Goal: Task Accomplishment & Management: Complete application form

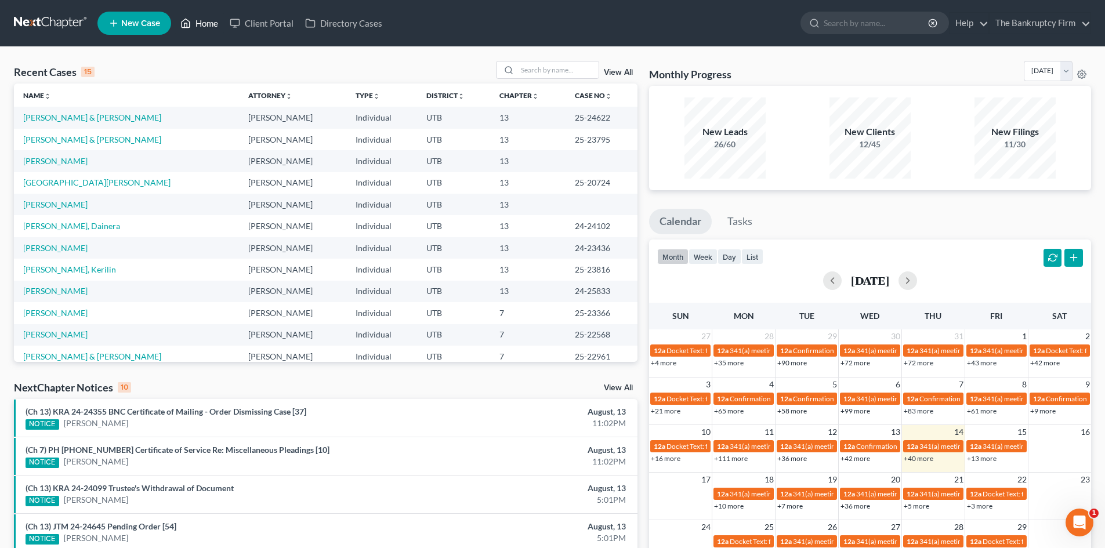
click at [198, 29] on link "Home" at bounding box center [199, 23] width 49 height 21
click at [555, 75] on input "search" at bounding box center [558, 70] width 81 height 17
type input "[PERSON_NAME]"
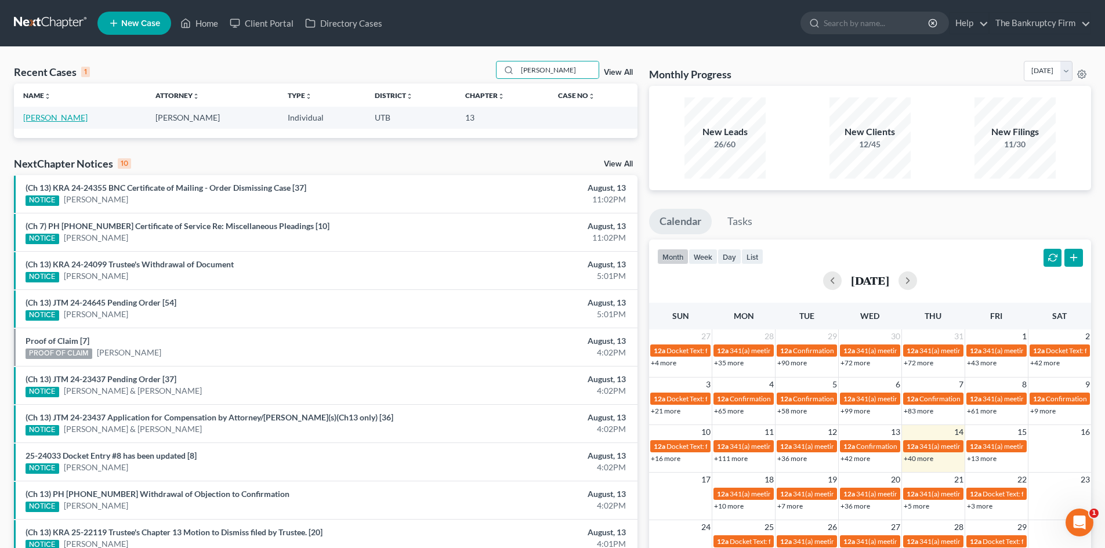
click at [42, 113] on link "[PERSON_NAME]" at bounding box center [55, 118] width 64 height 10
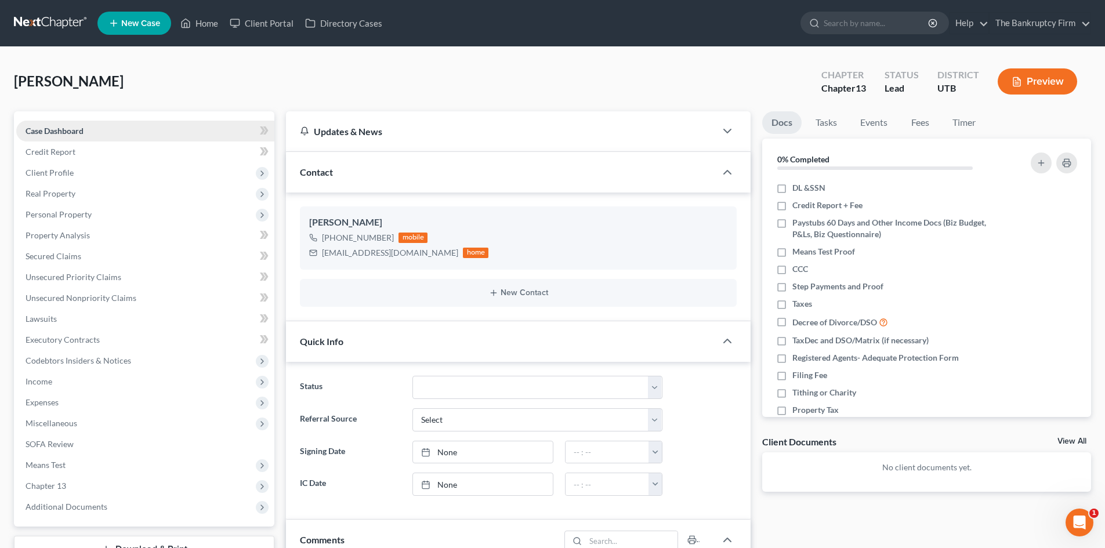
scroll to position [91, 0]
click at [104, 298] on span "Unsecured Nonpriority Claims" at bounding box center [81, 298] width 111 height 10
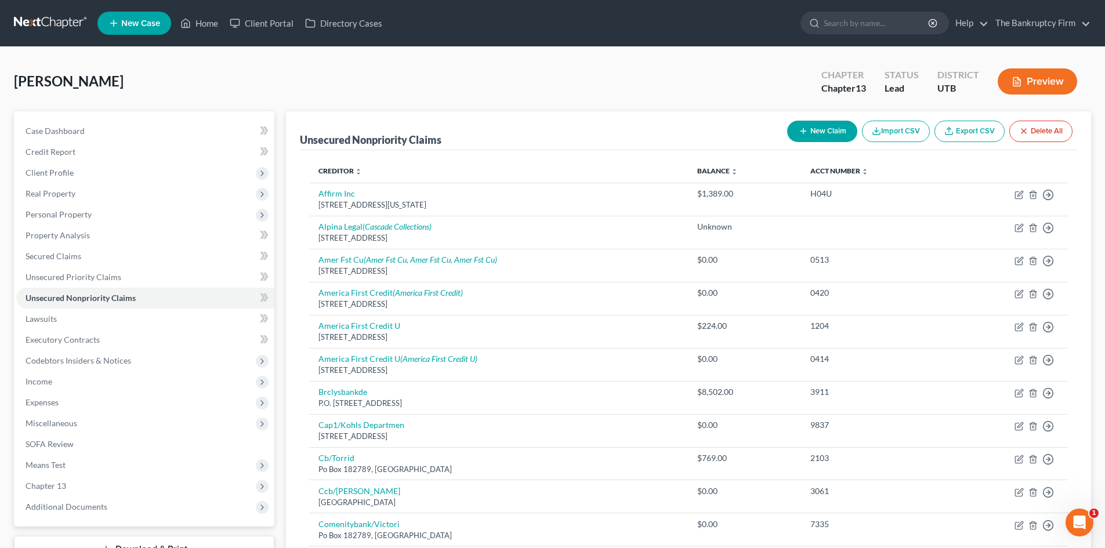
click at [807, 134] on button "New Claim" at bounding box center [822, 131] width 70 height 21
select select "0"
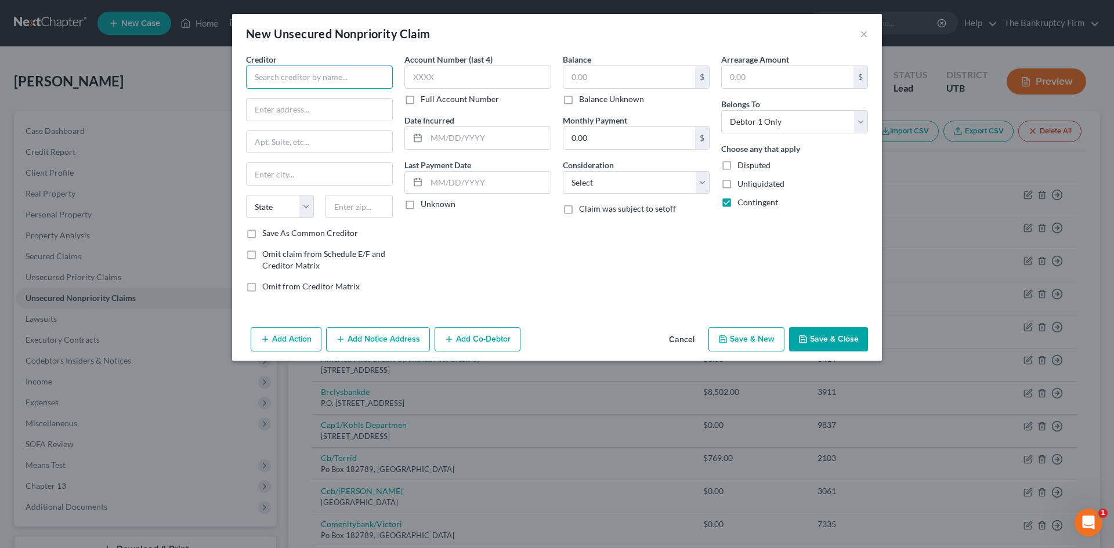
click at [341, 68] on input "text" at bounding box center [319, 77] width 147 height 23
click at [334, 77] on input "[PERSON_NAME] Clinic" at bounding box center [319, 77] width 147 height 23
type input "[PERSON_NAME] Clinic"
click at [320, 108] on div "P.O. [GEOGRAPHIC_DATA]-0000" at bounding box center [315, 108] width 121 height 10
type input "P.O. Box 337"
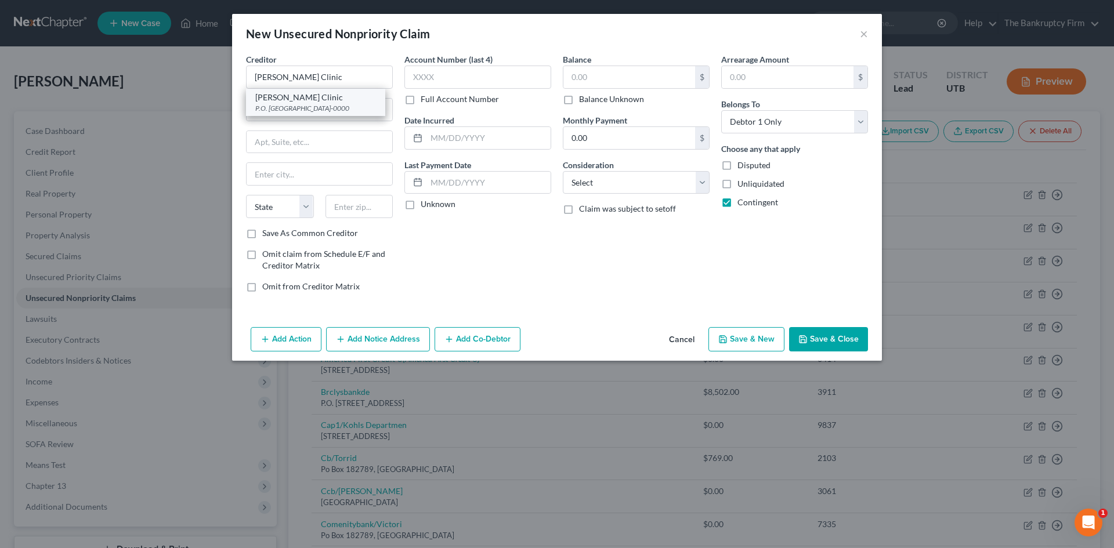
type input "[PERSON_NAME]"
select select "46"
type input "84041-0000"
click at [262, 234] on label "Save As Common Creditor" at bounding box center [310, 233] width 96 height 12
click at [267, 234] on input "Save As Common Creditor" at bounding box center [271, 231] width 8 height 8
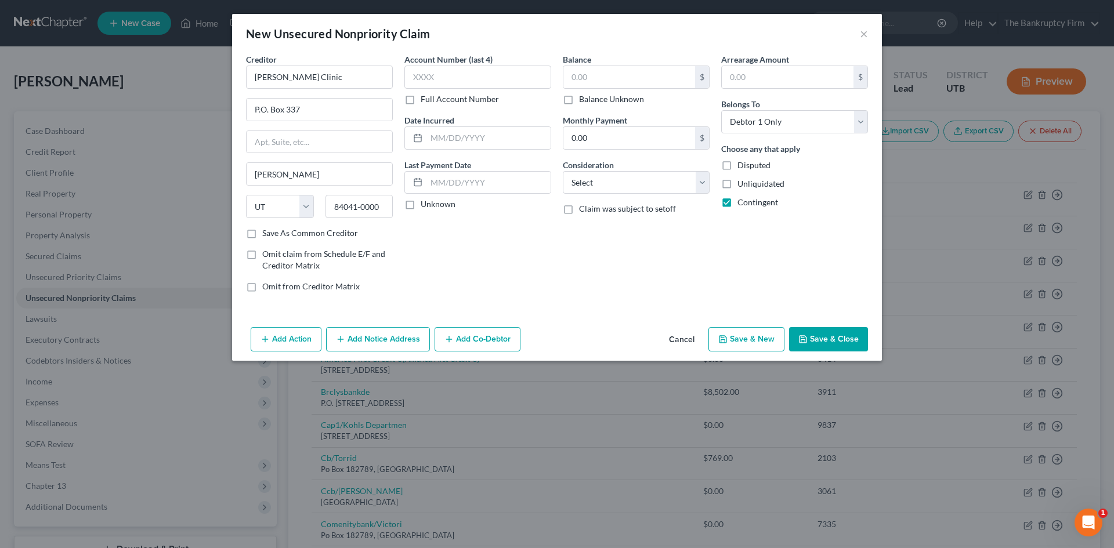
checkbox input "true"
click at [463, 139] on input "text" at bounding box center [489, 138] width 124 height 22
type input "0"
type input "2025"
click at [602, 80] on input "text" at bounding box center [629, 77] width 132 height 22
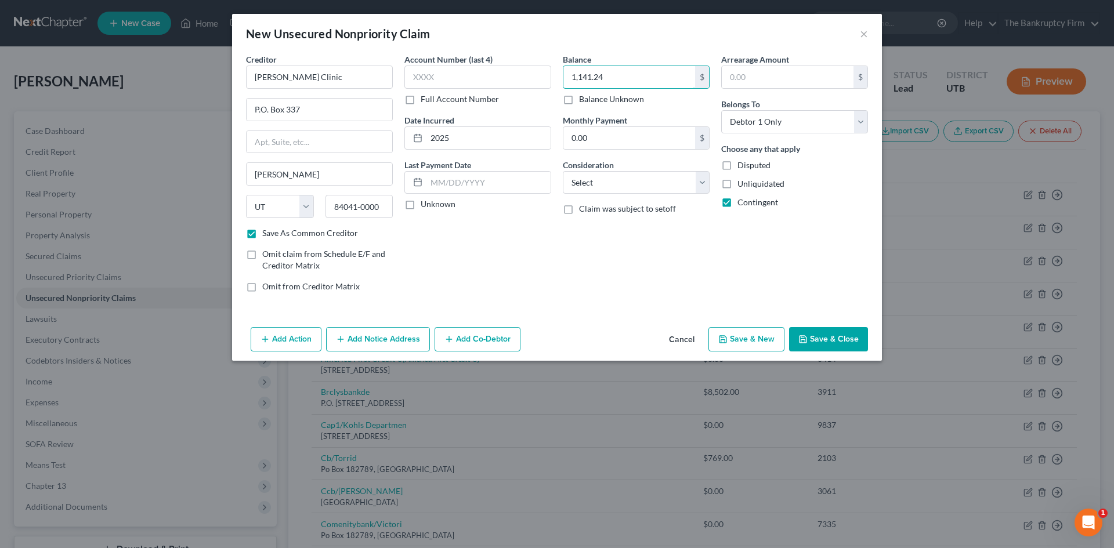
type input "1,141.24"
click at [812, 338] on button "Save & Close" at bounding box center [828, 339] width 79 height 24
checkbox input "false"
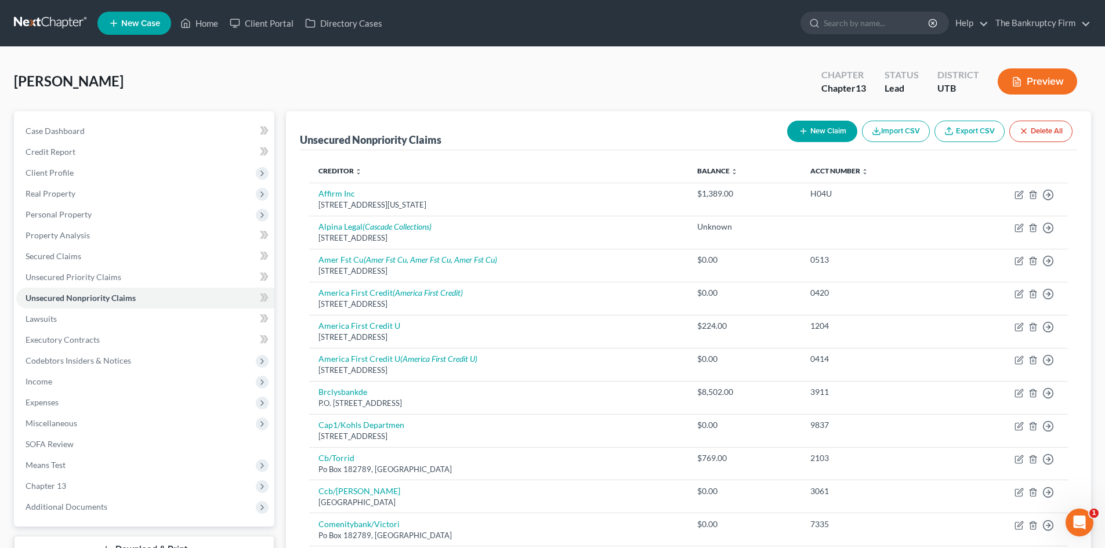
click at [830, 125] on button "New Claim" at bounding box center [822, 131] width 70 height 21
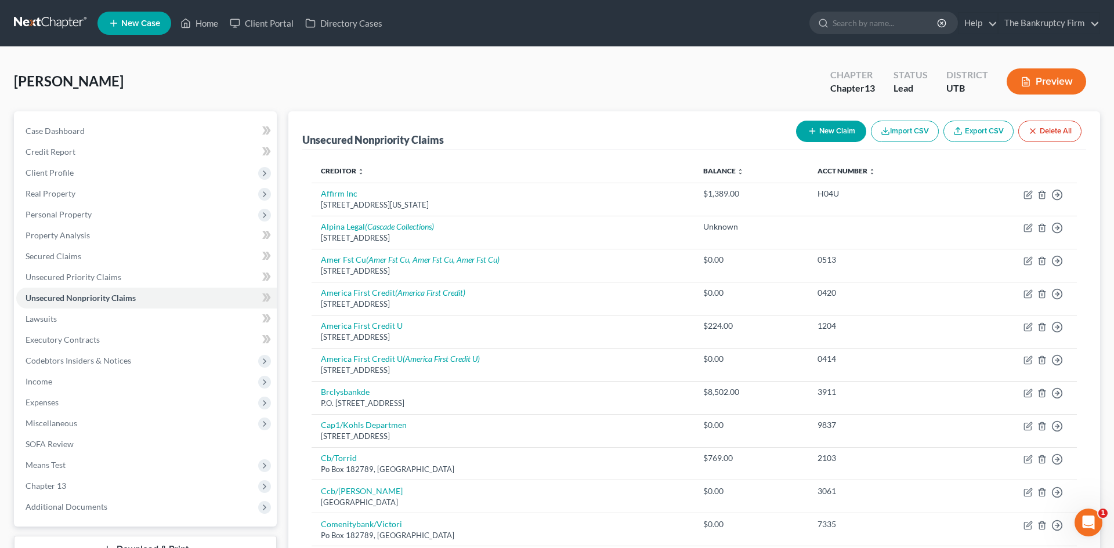
select select "0"
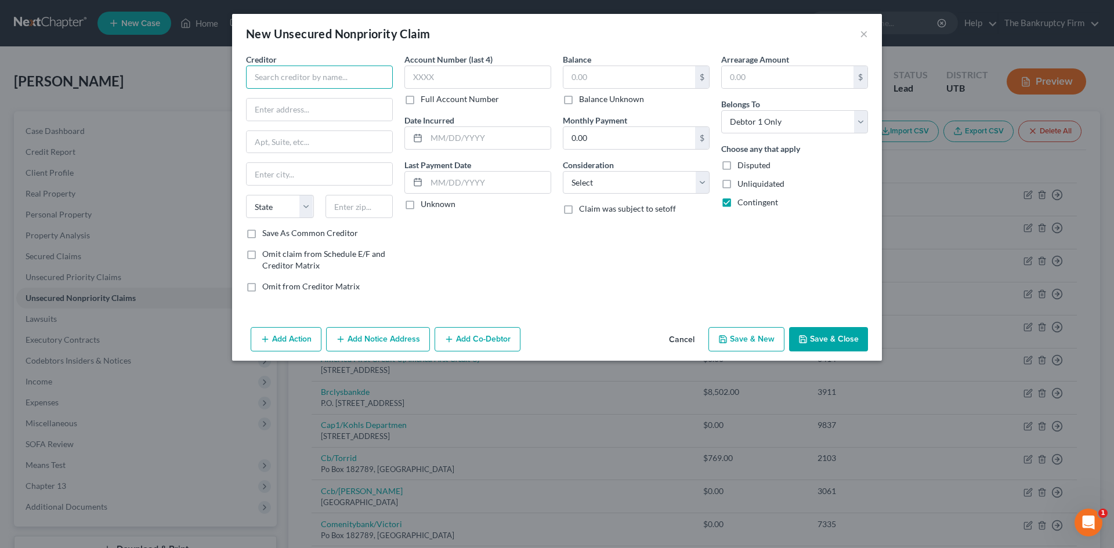
click at [360, 78] on input "text" at bounding box center [319, 77] width 147 height 23
type input "[US_STATE] Emergency Physicians"
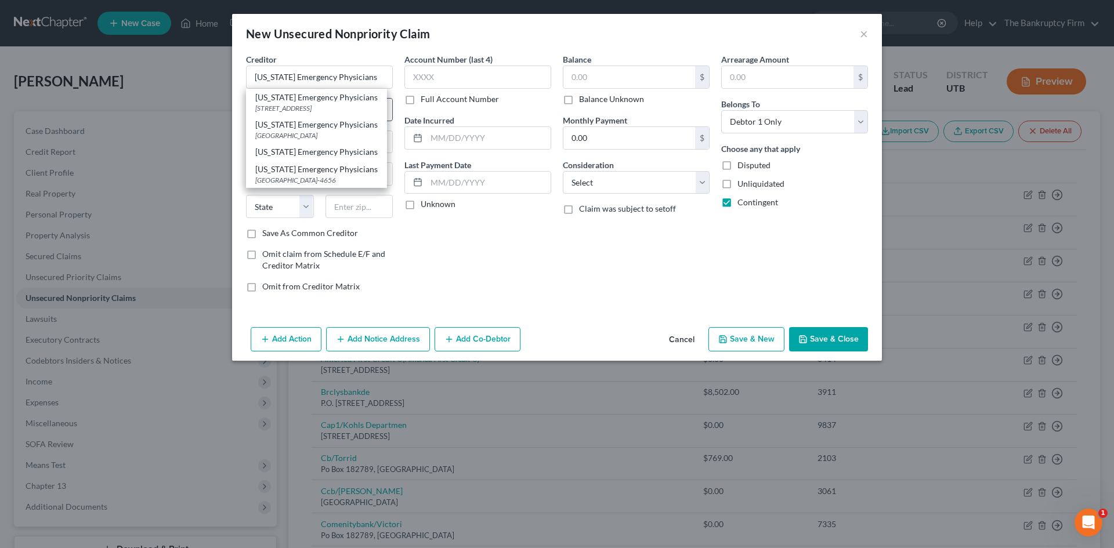
click at [369, 110] on div "[STREET_ADDRESS]" at bounding box center [316, 108] width 122 height 10
type input "PO Box 17706"
type input "[GEOGRAPHIC_DATA]"
select select "5"
type input "80217"
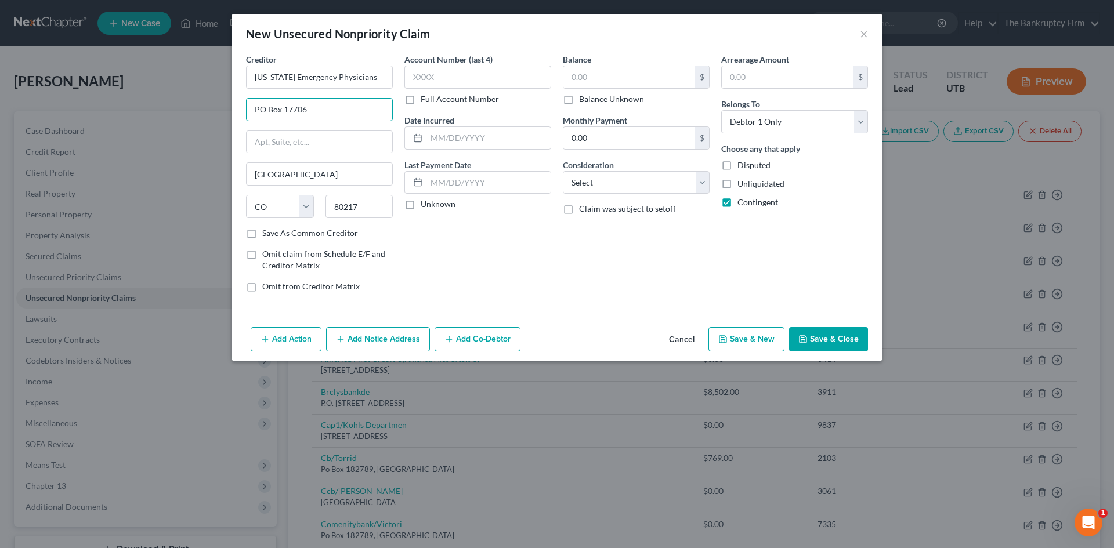
drag, startPoint x: 362, startPoint y: 109, endPoint x: 236, endPoint y: 110, distance: 125.3
click at [236, 110] on div "Creditor * [US_STATE] Emergency Physicians PO Box 17706 [GEOGRAPHIC_DATA] [US_S…" at bounding box center [557, 187] width 650 height 269
type input "PO Box 869"
drag, startPoint x: 309, startPoint y: 176, endPoint x: 222, endPoint y: 171, distance: 87.8
click at [225, 179] on div "New Unsecured Nonpriority Claim × Creditor * [US_STATE] Emergency Physicians PO…" at bounding box center [557, 274] width 1114 height 548
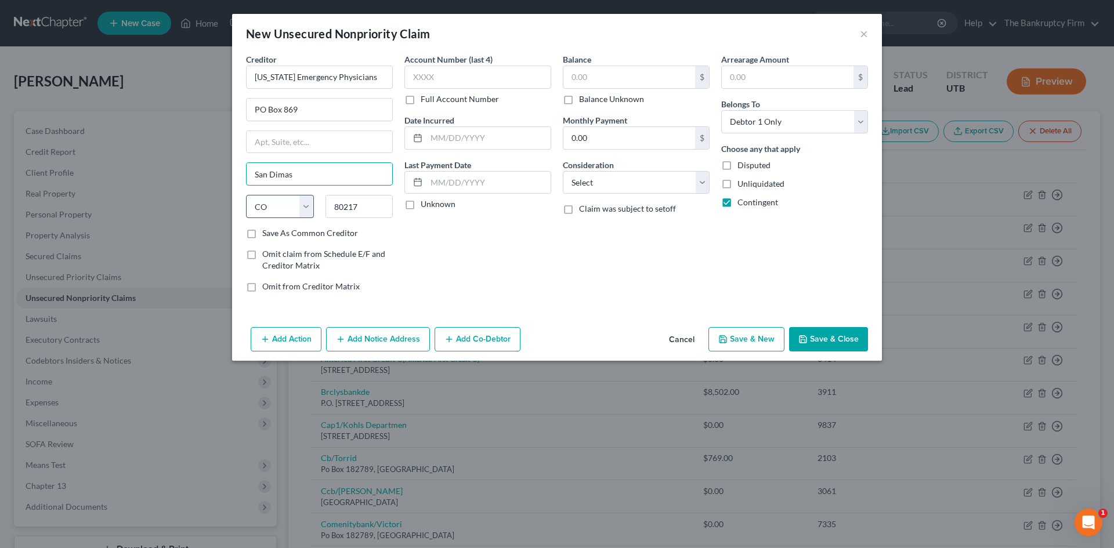
type input "San Dimas"
click at [277, 205] on select "State [US_STATE] AK AR AZ CA CO CT DE DC [GEOGRAPHIC_DATA] [GEOGRAPHIC_DATA] GU…" at bounding box center [280, 206] width 68 height 23
select select "4"
click at [375, 211] on input "80217" at bounding box center [360, 206] width 68 height 23
drag, startPoint x: 371, startPoint y: 213, endPoint x: 286, endPoint y: 215, distance: 85.3
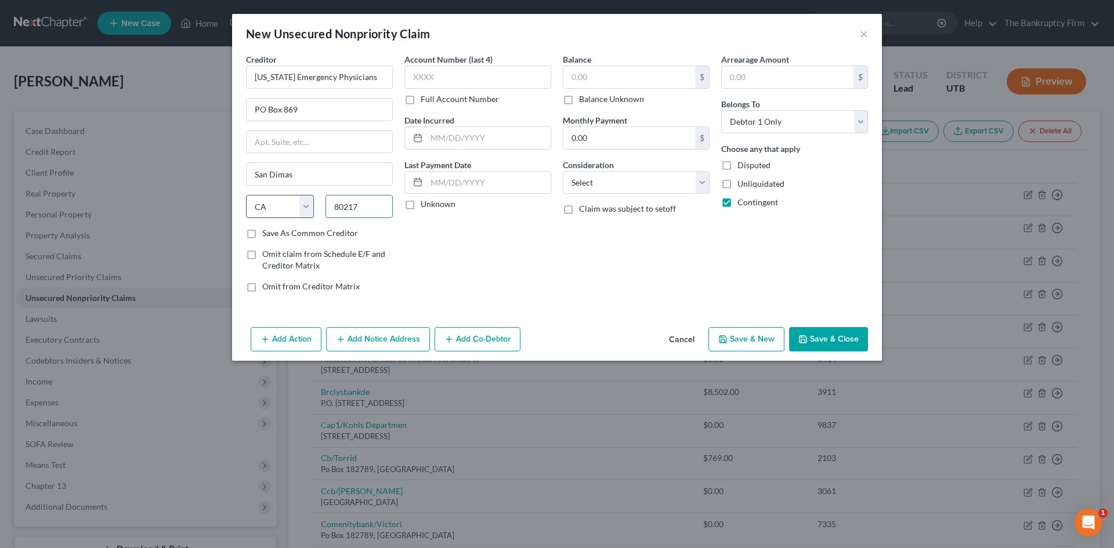
click at [284, 215] on div "State [US_STATE] AK AR AZ CA CO CT DE DC [GEOGRAPHIC_DATA] [GEOGRAPHIC_DATA] GU…" at bounding box center [319, 211] width 158 height 32
type input "91773"
click at [262, 235] on label "Save As Common Creditor" at bounding box center [310, 233] width 96 height 12
click at [267, 235] on input "Save As Common Creditor" at bounding box center [271, 231] width 8 height 8
checkbox input "true"
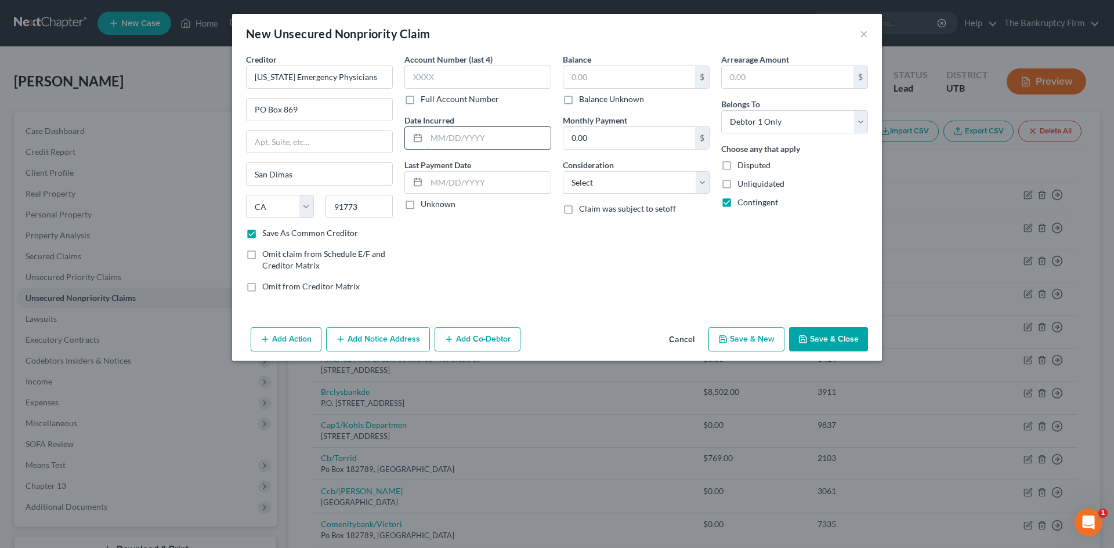
click at [453, 146] on input "text" at bounding box center [489, 138] width 124 height 22
type input "2025"
click at [616, 80] on input "text" at bounding box center [629, 77] width 132 height 22
type input "649.05"
click at [827, 346] on button "Save & Close" at bounding box center [828, 339] width 79 height 24
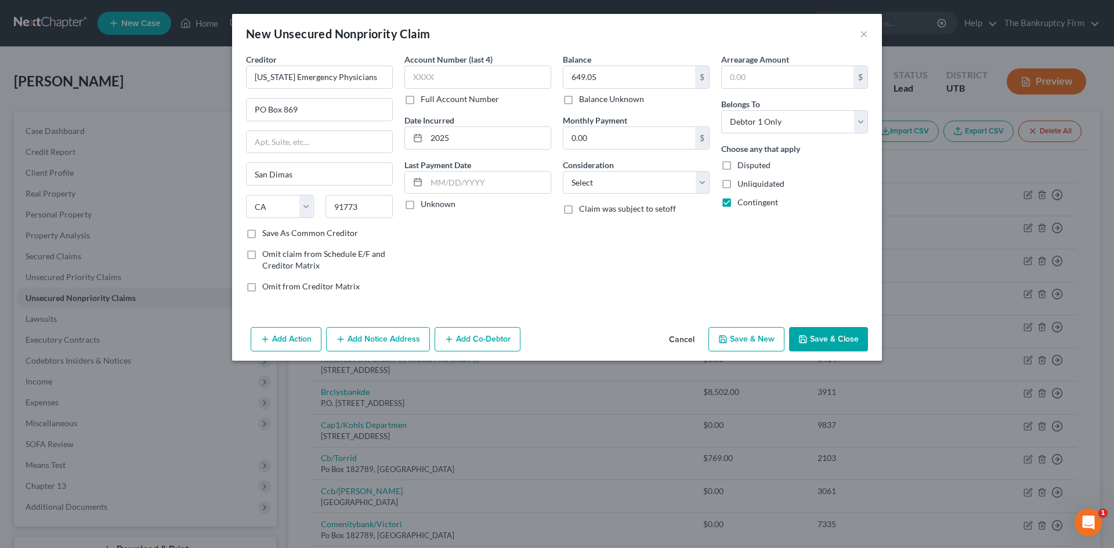
checkbox input "false"
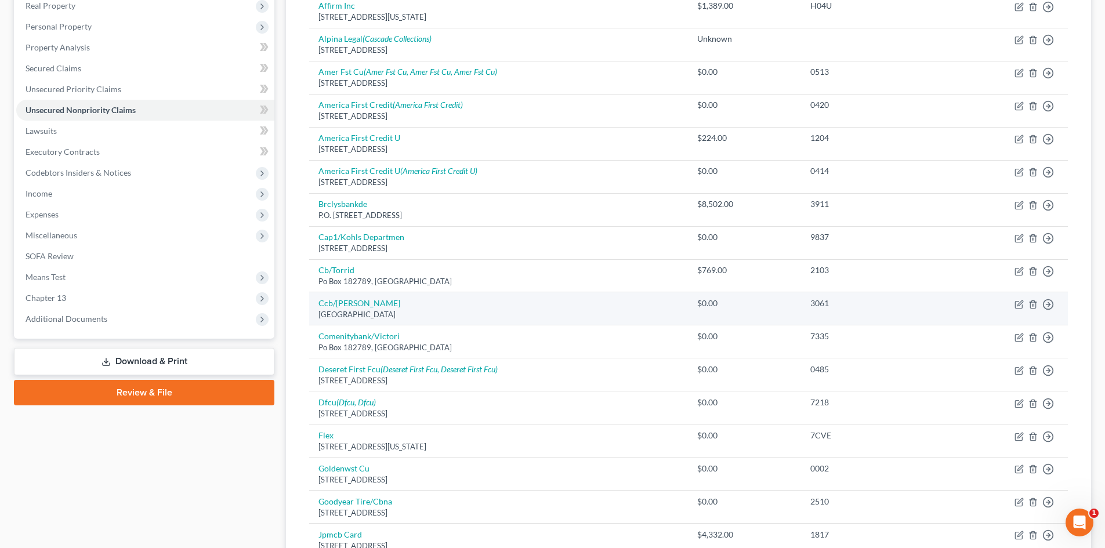
scroll to position [114, 0]
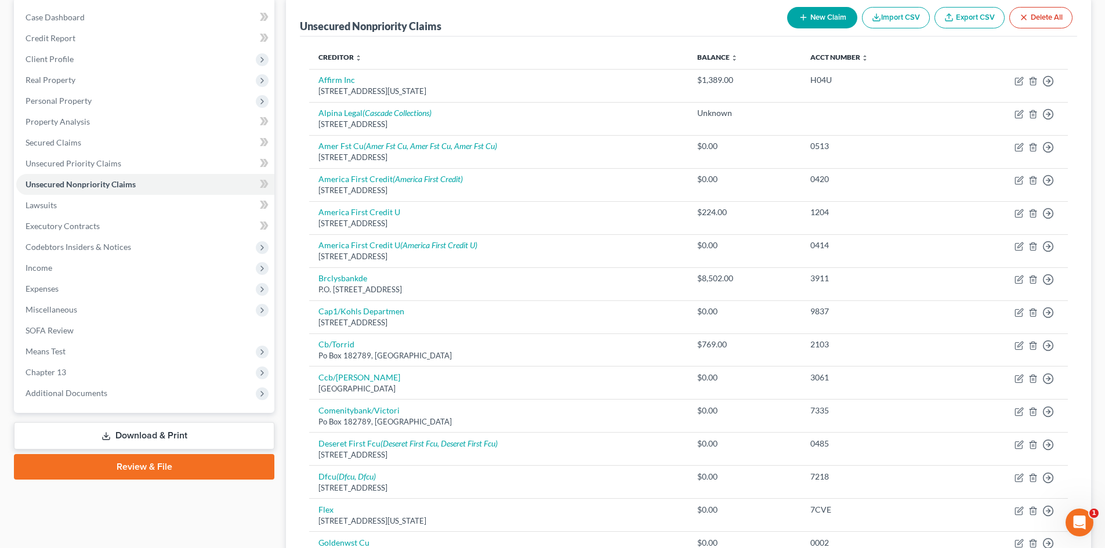
click at [820, 25] on button "New Claim" at bounding box center [822, 17] width 70 height 21
select select "0"
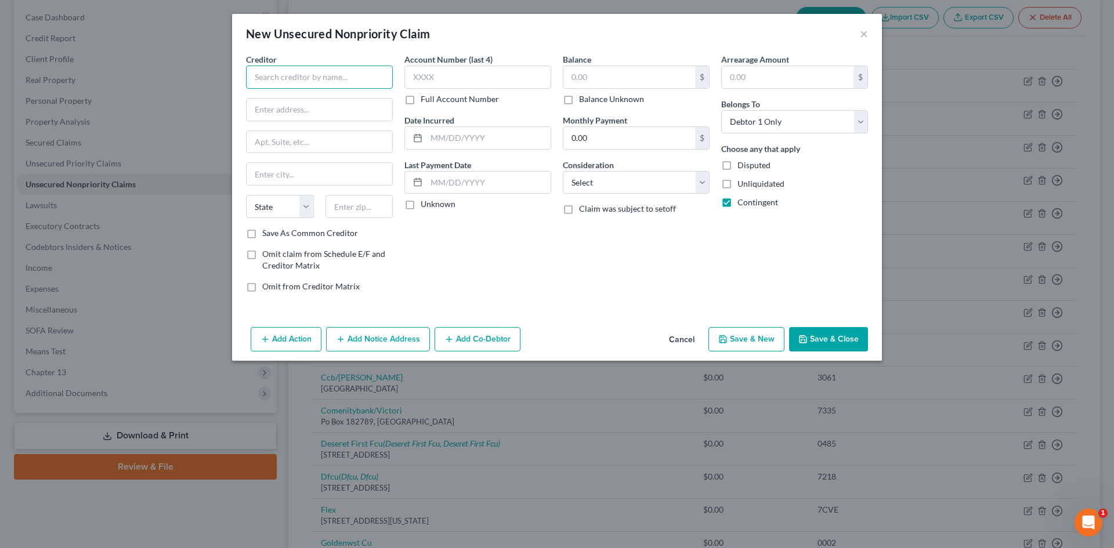
click at [310, 74] on input "text" at bounding box center [319, 77] width 147 height 23
type input "A"
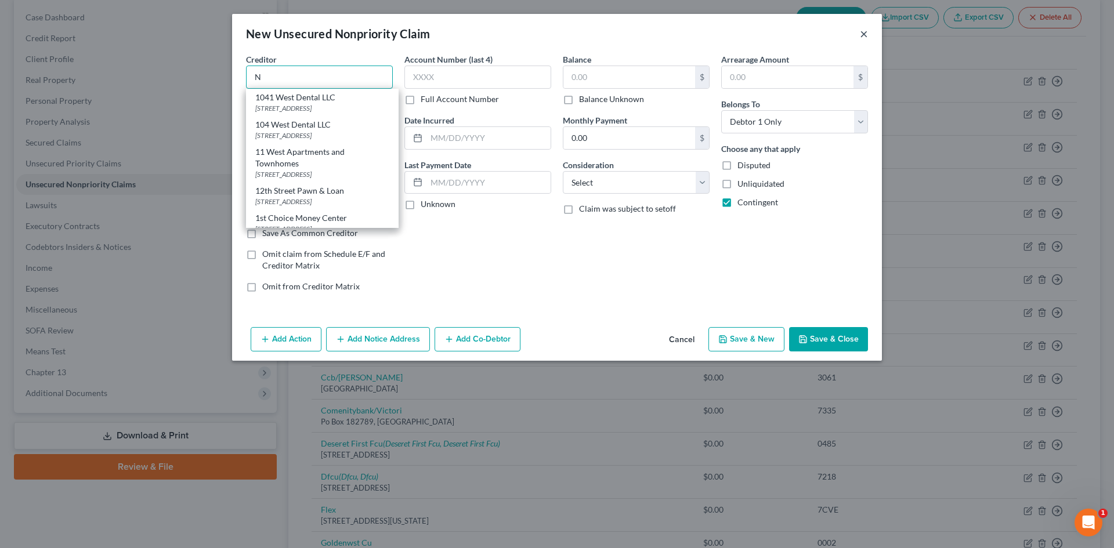
type input "N"
click at [863, 32] on button "×" at bounding box center [864, 34] width 8 height 14
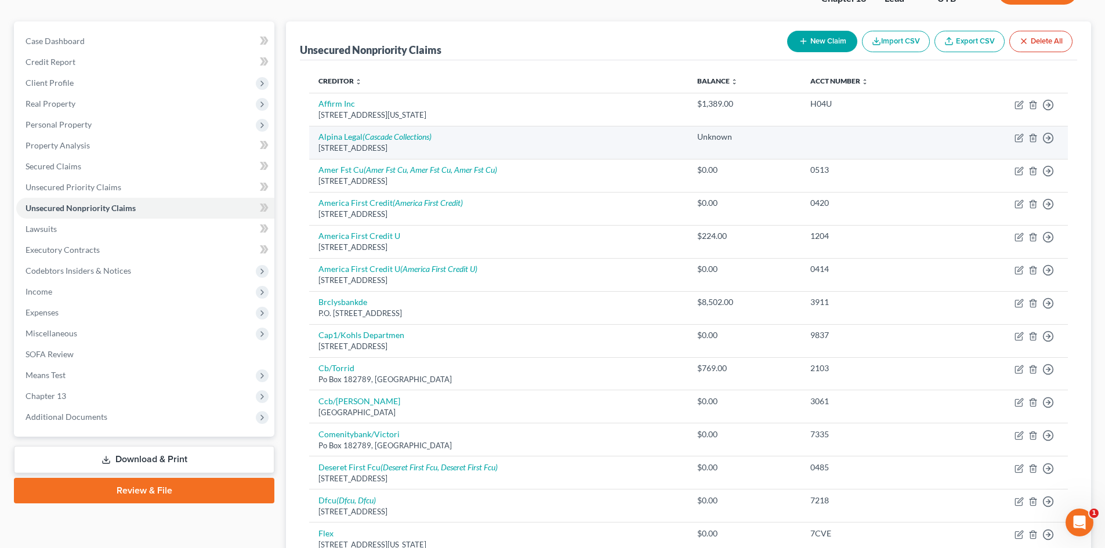
scroll to position [0, 0]
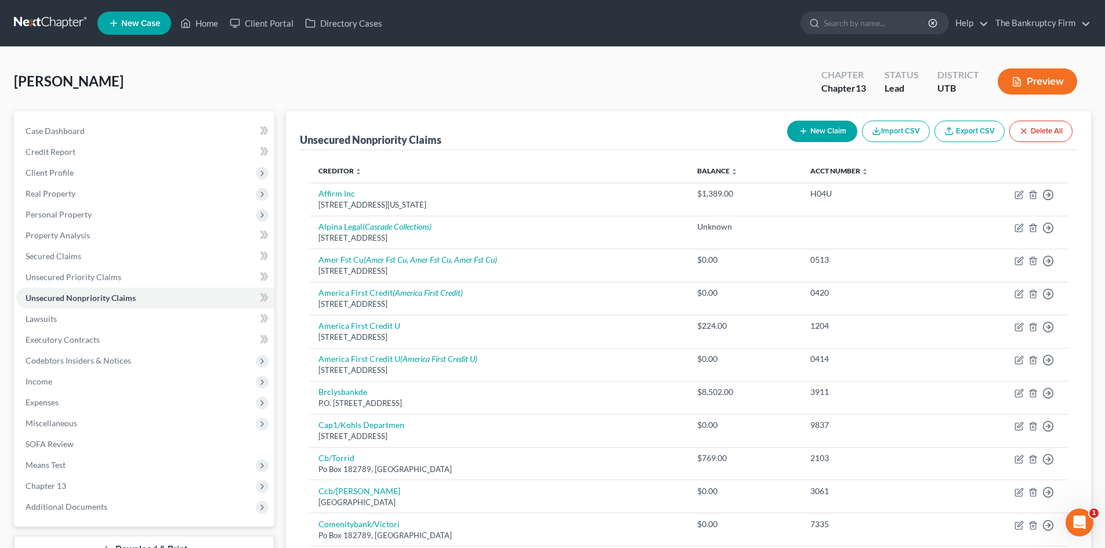
click at [808, 126] on button "New Claim" at bounding box center [822, 131] width 70 height 21
select select "0"
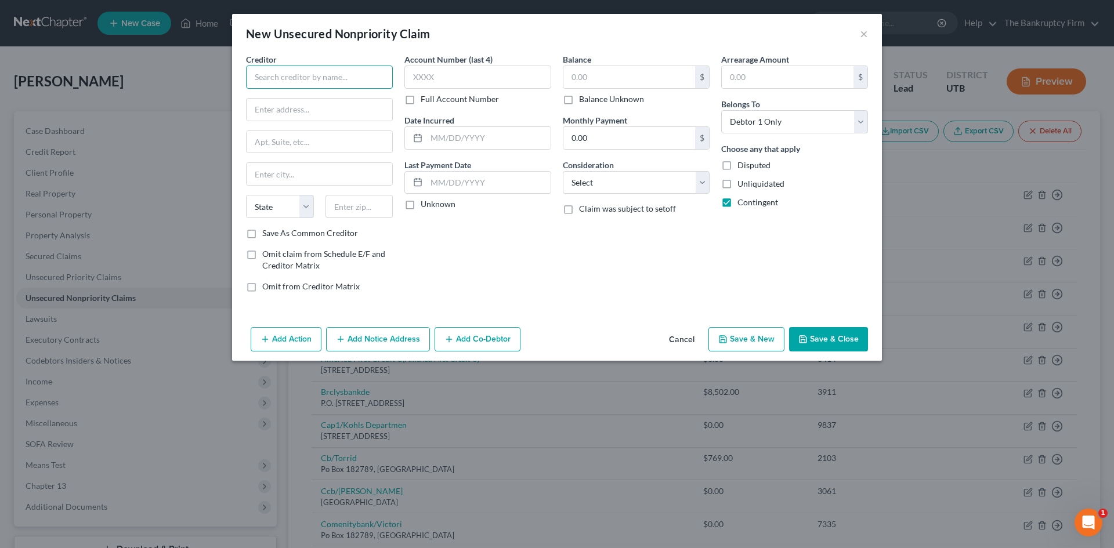
click at [339, 84] on input "text" at bounding box center [319, 77] width 147 height 23
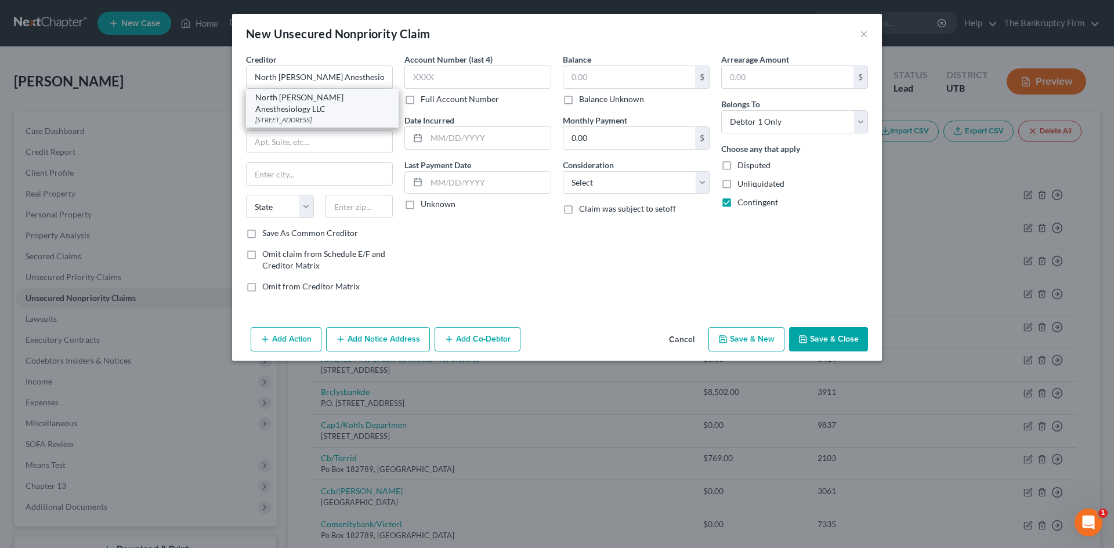
click at [345, 115] on div "[STREET_ADDRESS]" at bounding box center [322, 120] width 134 height 10
type input "North [PERSON_NAME] Anesthesiology LLC"
type input "PO Box 3810"
type input "[GEOGRAPHIC_DATA]"
select select "46"
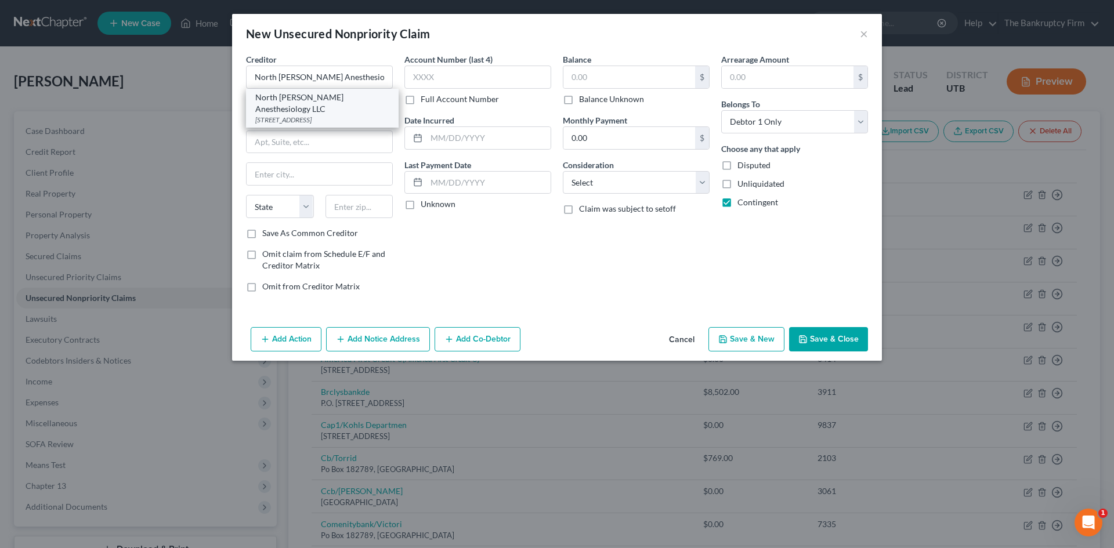
type input "84110-3810"
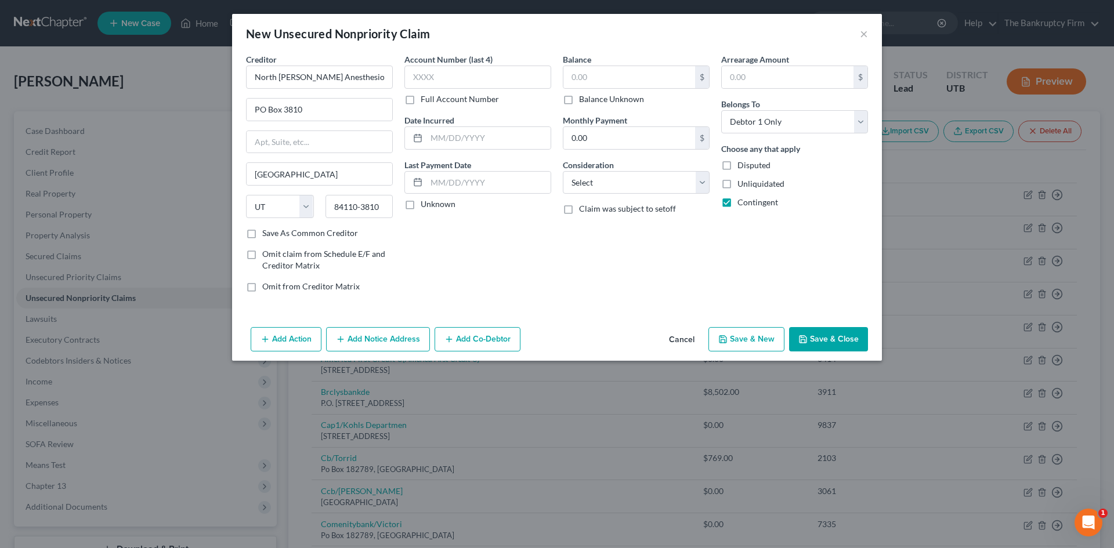
click at [262, 233] on label "Save As Common Creditor" at bounding box center [310, 233] width 96 height 12
click at [267, 233] on input "Save As Common Creditor" at bounding box center [271, 231] width 8 height 8
checkbox input "true"
click at [461, 143] on input "text" at bounding box center [489, 138] width 124 height 22
type input "2025"
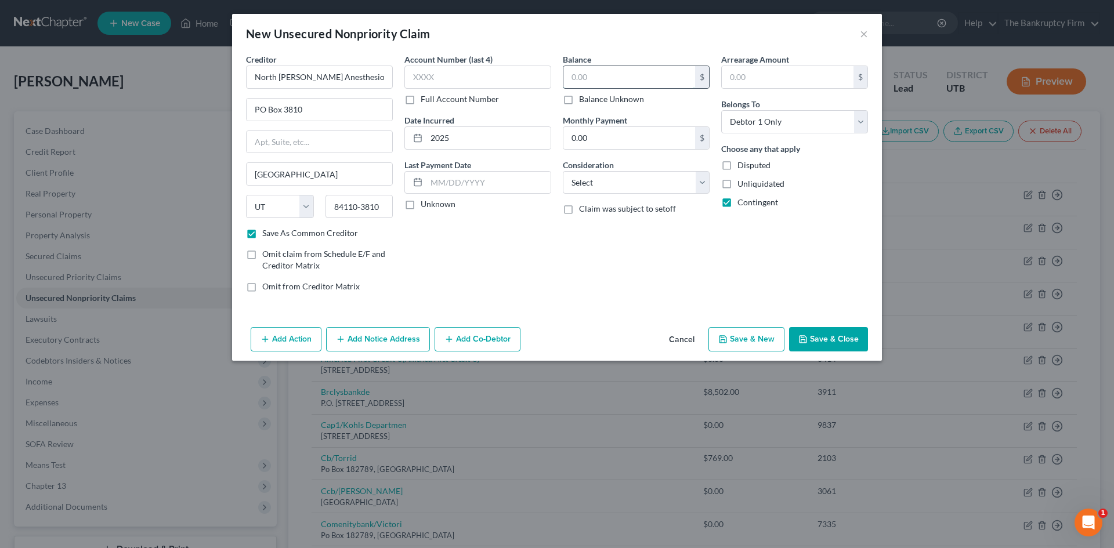
click at [605, 72] on input "text" at bounding box center [629, 77] width 132 height 22
type input "180.96"
click at [819, 335] on button "Save & Close" at bounding box center [828, 339] width 79 height 24
checkbox input "false"
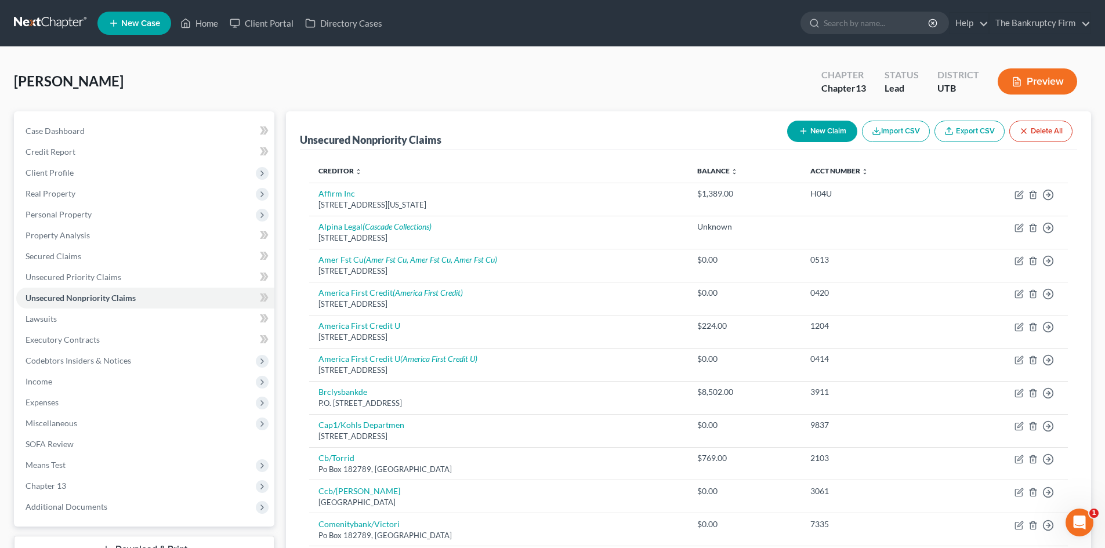
click at [834, 133] on button "New Claim" at bounding box center [822, 131] width 70 height 21
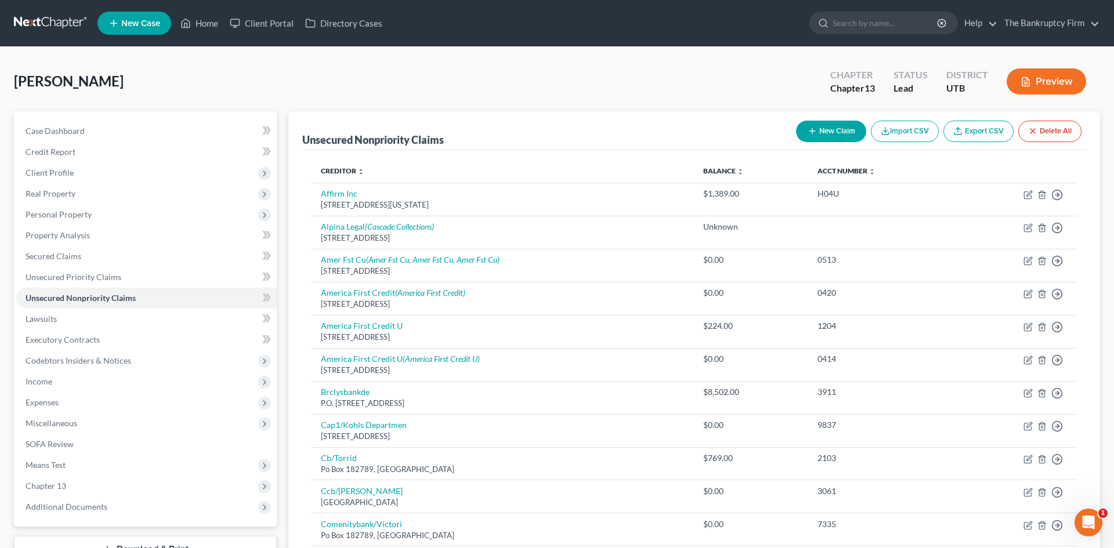
select select "0"
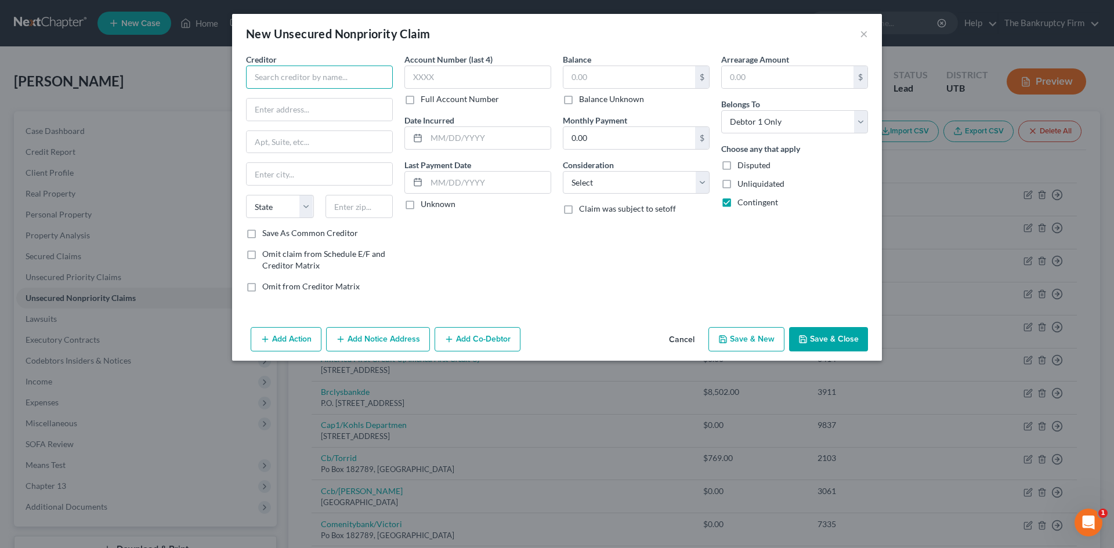
click at [332, 80] on input "text" at bounding box center [319, 77] width 147 height 23
type input "Mountain States Pathology"
click at [310, 113] on input "text" at bounding box center [320, 110] width 146 height 22
type input "[STREET_ADDRESS]"
type input "[GEOGRAPHIC_DATA]"
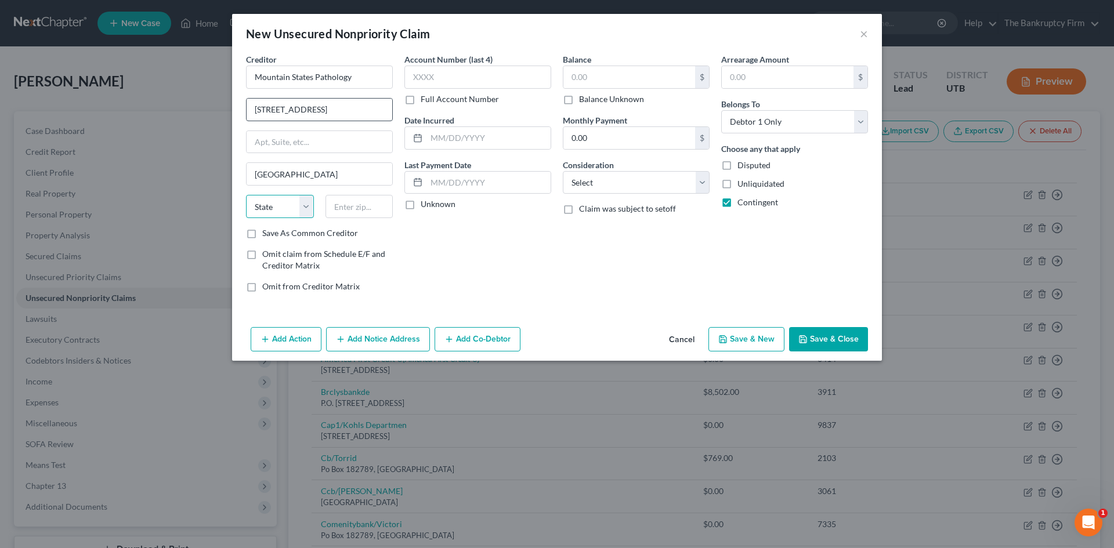
select select "36"
type input "43614"
click at [262, 232] on label "Save As Common Creditor" at bounding box center [310, 233] width 96 height 12
click at [267, 232] on input "Save As Common Creditor" at bounding box center [271, 231] width 8 height 8
checkbox input "true"
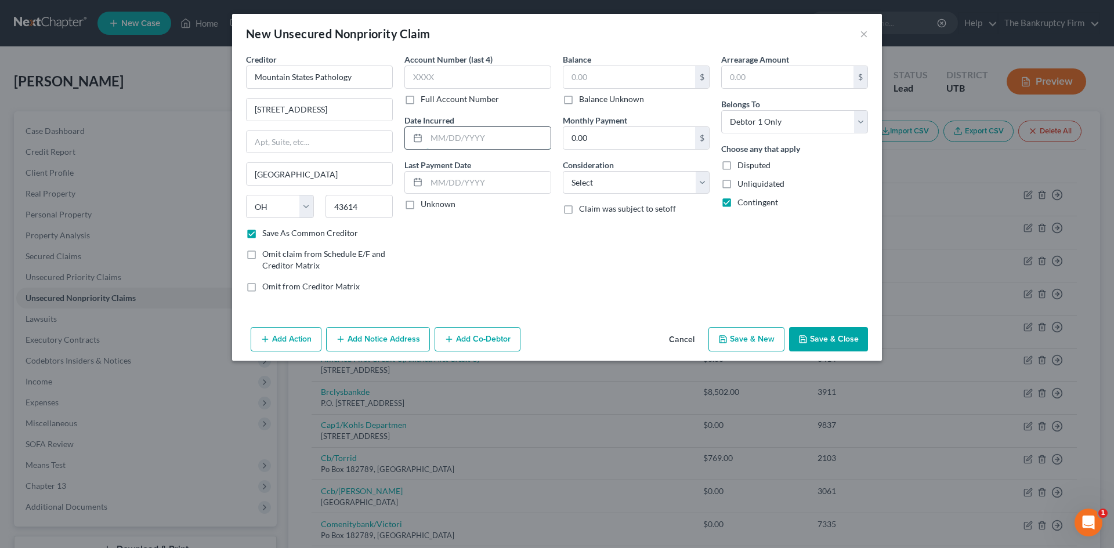
click at [440, 140] on input "text" at bounding box center [489, 138] width 124 height 22
type input "2025"
click at [623, 83] on input "text" at bounding box center [629, 77] width 132 height 22
type input "138.00"
click at [833, 339] on button "Save & Close" at bounding box center [828, 339] width 79 height 24
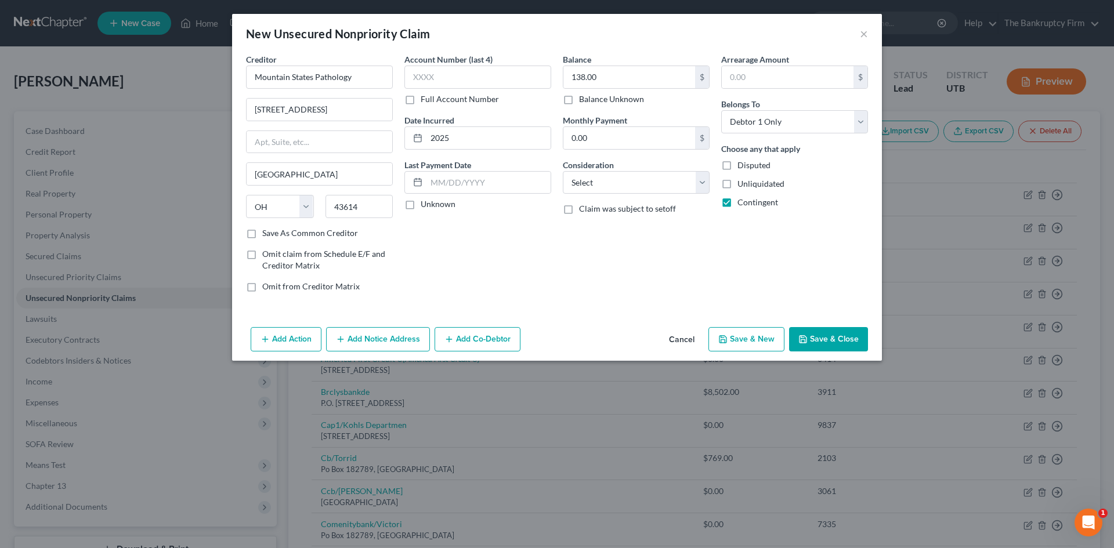
checkbox input "false"
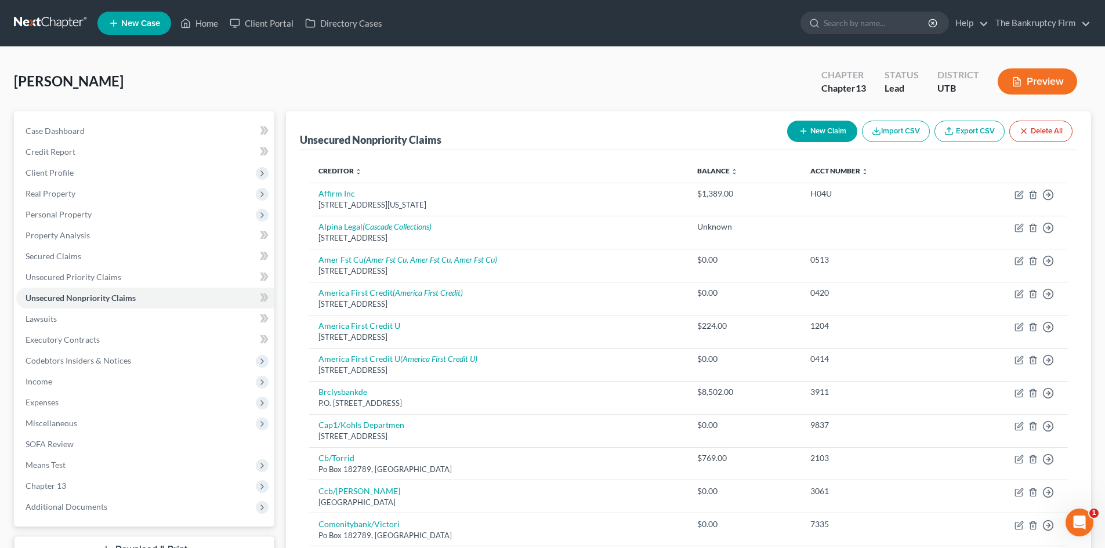
click at [823, 134] on button "New Claim" at bounding box center [822, 131] width 70 height 21
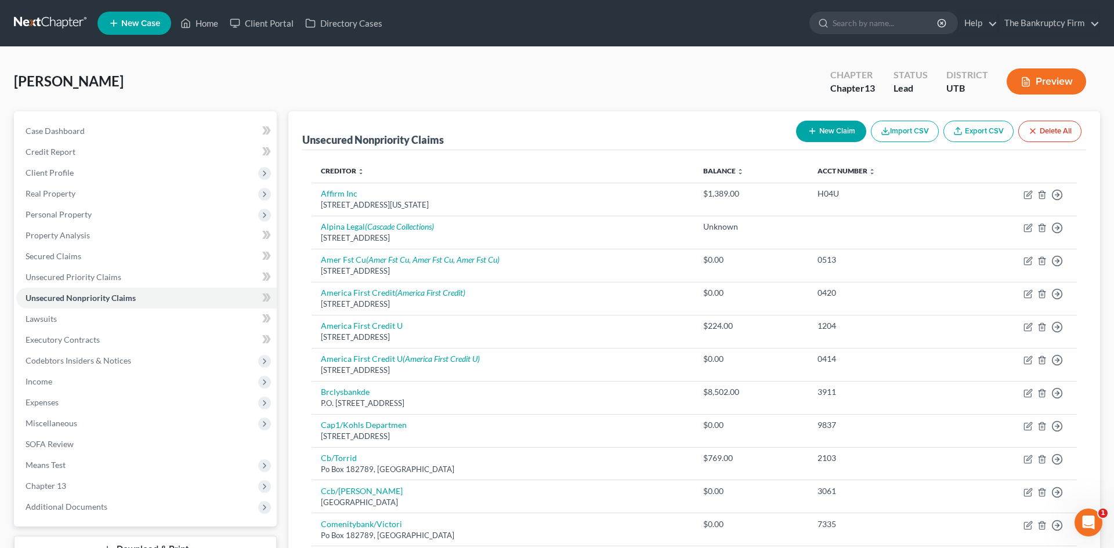
select select "0"
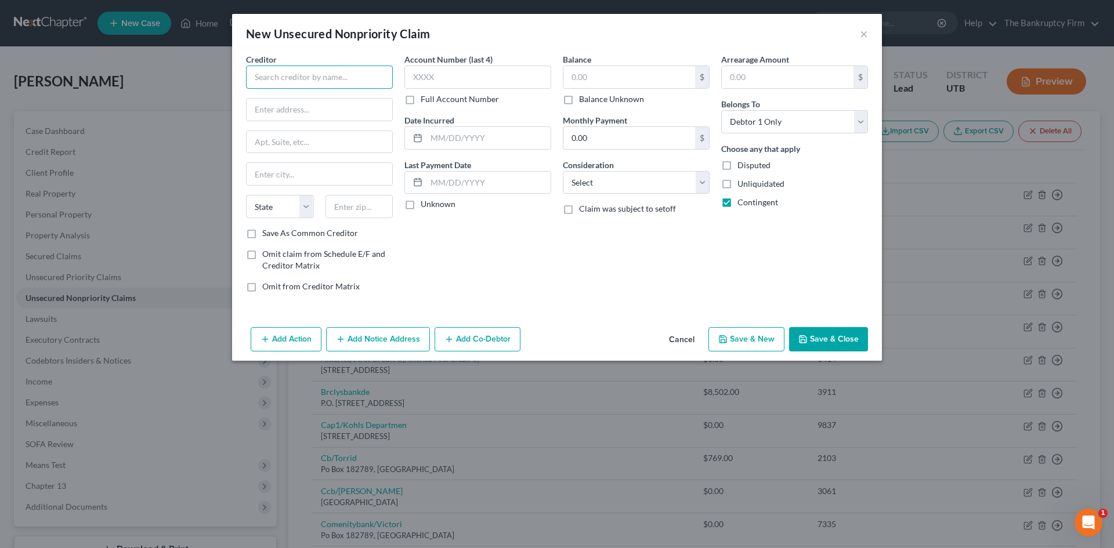
click at [306, 73] on input "text" at bounding box center [319, 77] width 147 height 23
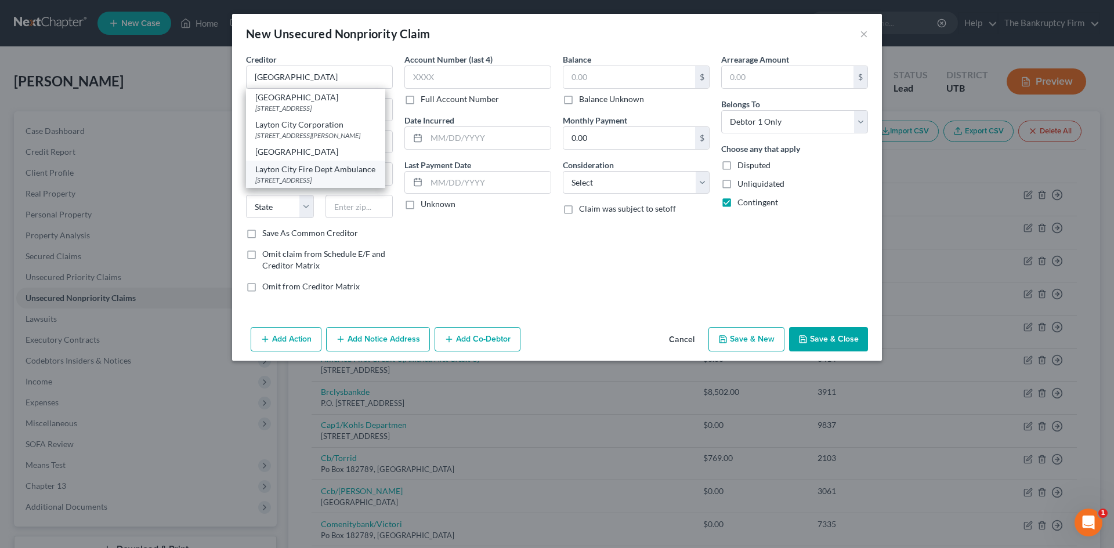
click at [364, 175] on div "Layton City Fire Dept Ambulance" at bounding box center [315, 170] width 121 height 12
type input "Layton City Fire Dept Ambulance"
type input "[STREET_ADDRESS]"
type input "[PERSON_NAME]"
select select "46"
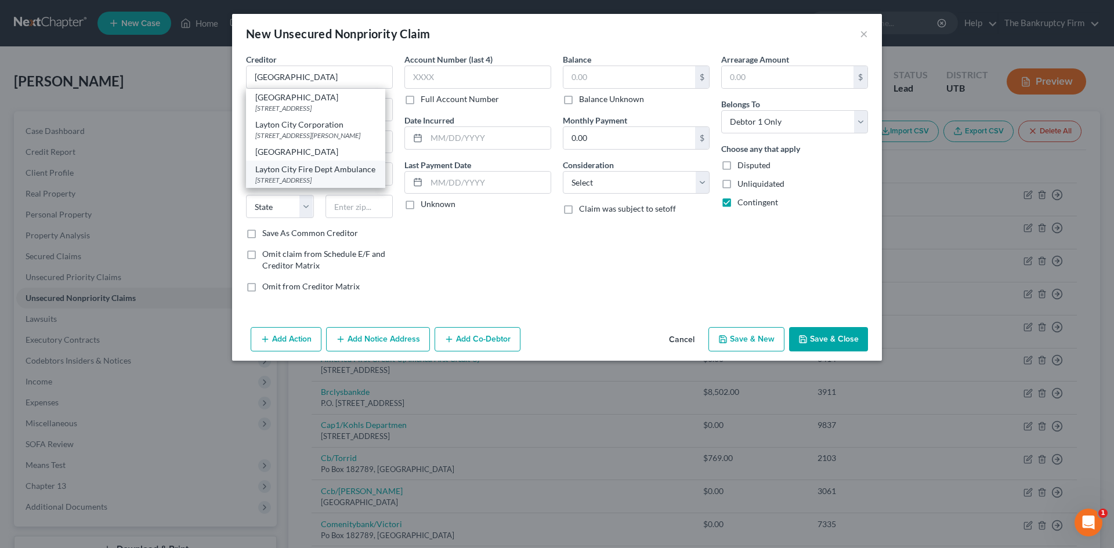
type input "84041-0000"
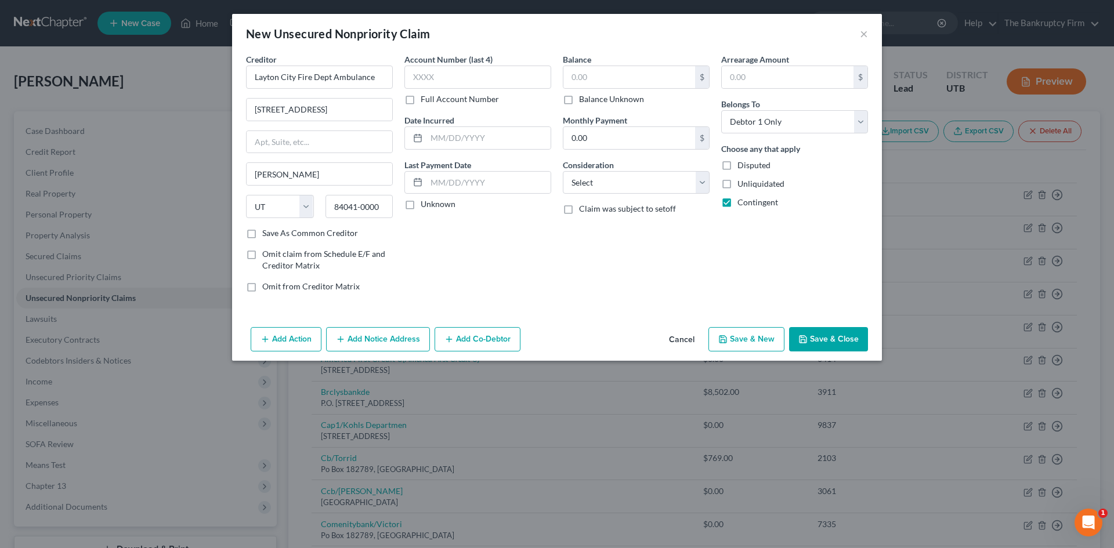
click at [262, 235] on label "Save As Common Creditor" at bounding box center [310, 233] width 96 height 12
click at [267, 235] on input "Save As Common Creditor" at bounding box center [271, 231] width 8 height 8
checkbox input "true"
click at [509, 138] on input "text" at bounding box center [489, 138] width 124 height 22
type input "2025"
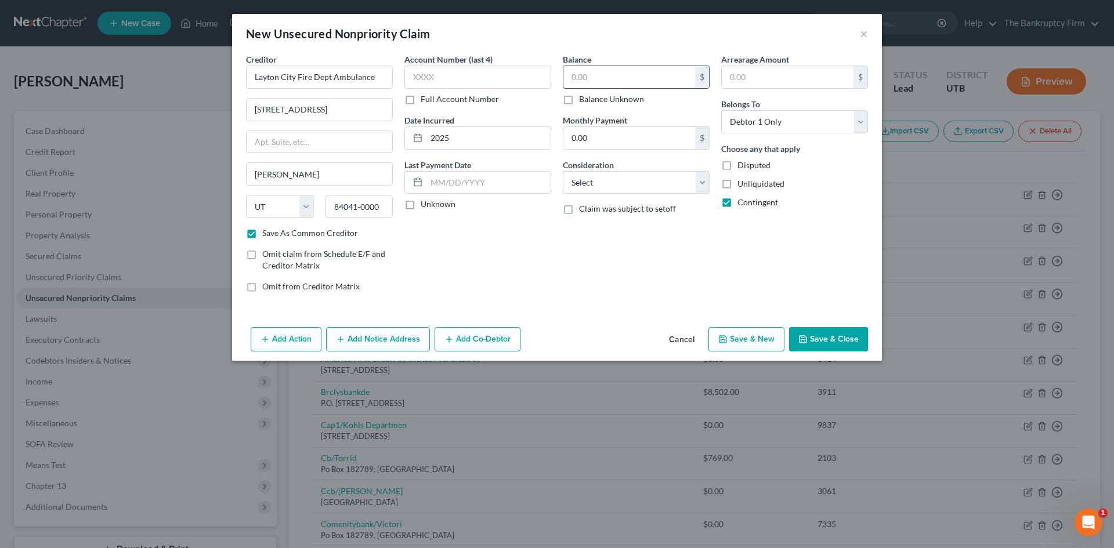
click at [612, 77] on input "text" at bounding box center [629, 77] width 132 height 22
type input "1,098.19"
click at [859, 339] on button "Save & Close" at bounding box center [828, 339] width 79 height 24
checkbox input "false"
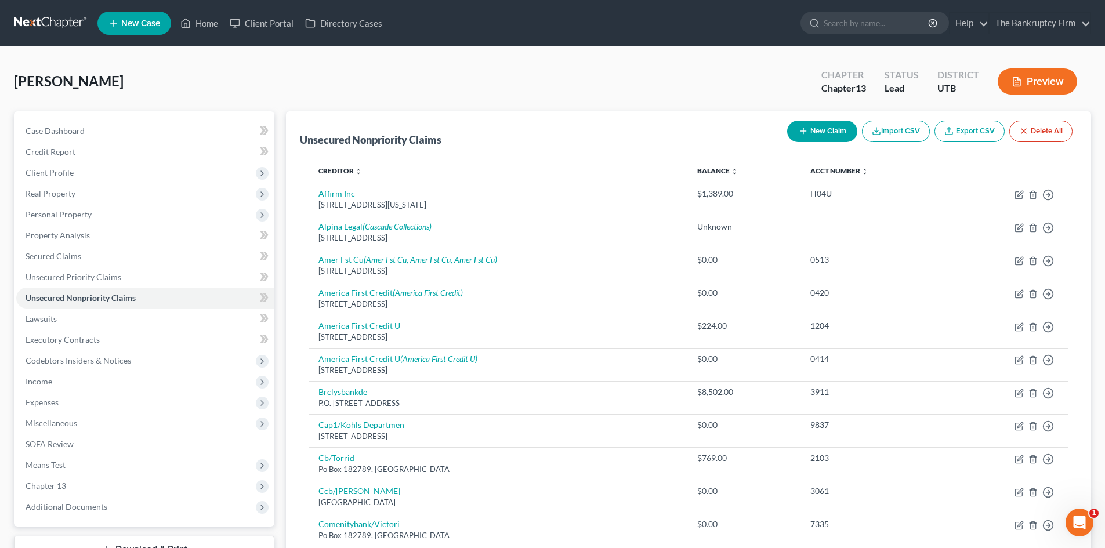
click at [818, 136] on button "New Claim" at bounding box center [822, 131] width 70 height 21
select select "0"
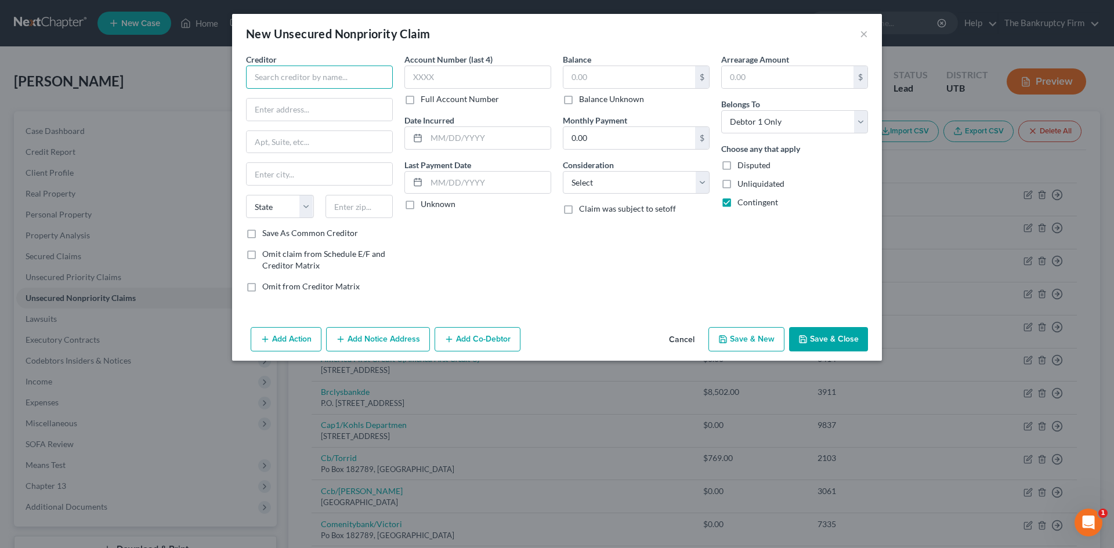
drag, startPoint x: 342, startPoint y: 73, endPoint x: 365, endPoint y: 45, distance: 35.9
click at [341, 70] on input "text" at bounding box center [319, 77] width 147 height 23
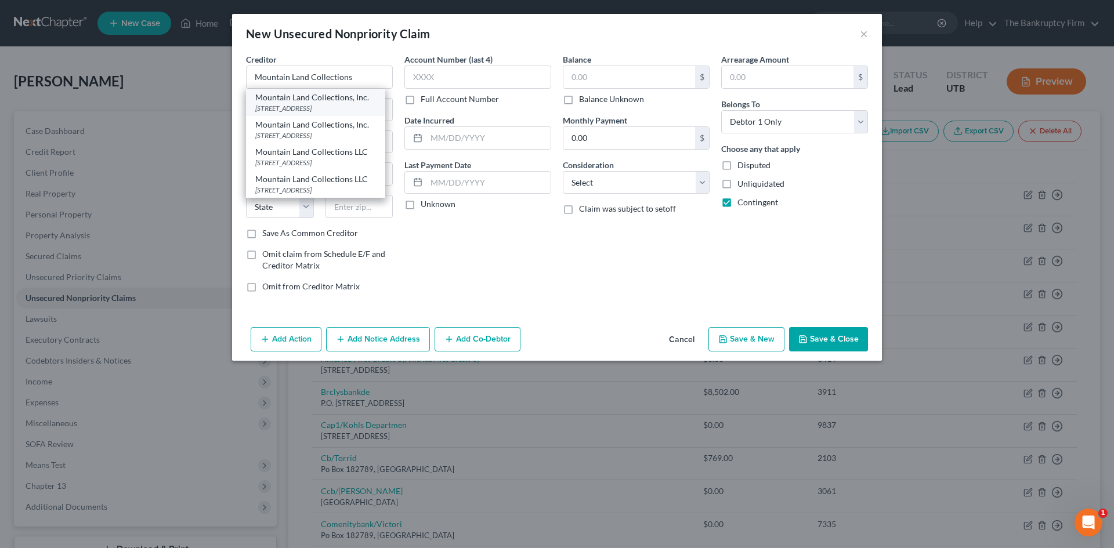
click at [334, 103] on div "[STREET_ADDRESS]" at bounding box center [315, 108] width 121 height 10
type input "Mountain Land Collections, Inc."
type input "PO Box 1280"
type input "American Fork"
select select "46"
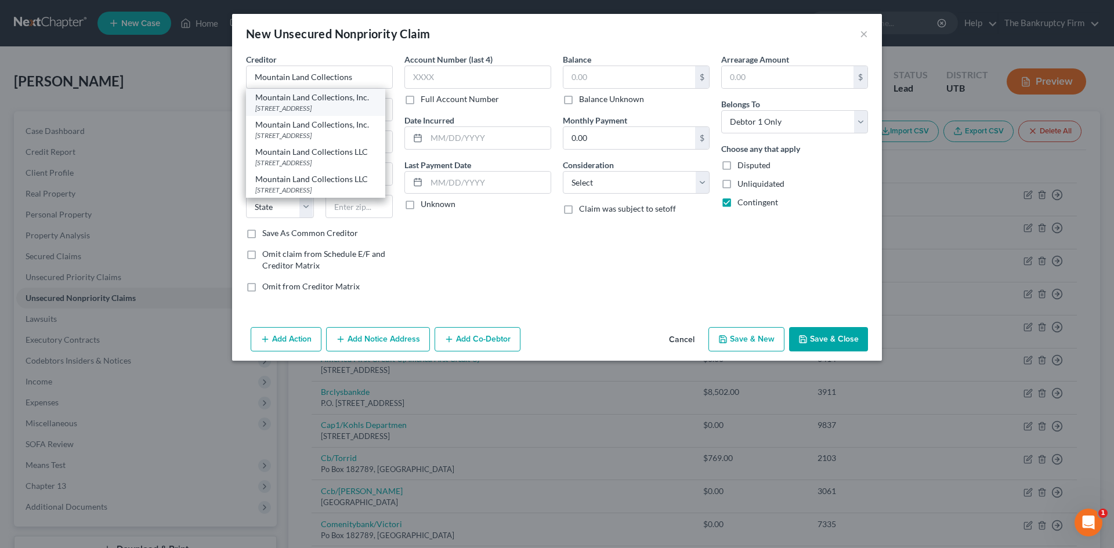
type input "84003"
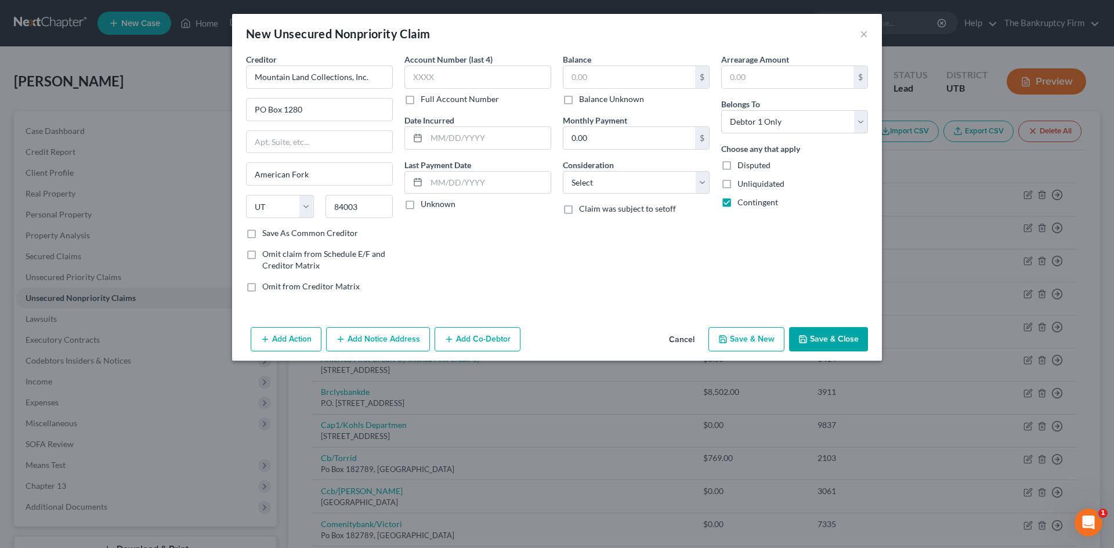
click at [262, 233] on label "Save As Common Creditor" at bounding box center [310, 233] width 96 height 12
click at [267, 233] on input "Save As Common Creditor" at bounding box center [271, 231] width 8 height 8
checkbox input "true"
click at [448, 136] on input "text" at bounding box center [489, 138] width 124 height 22
type input "2025"
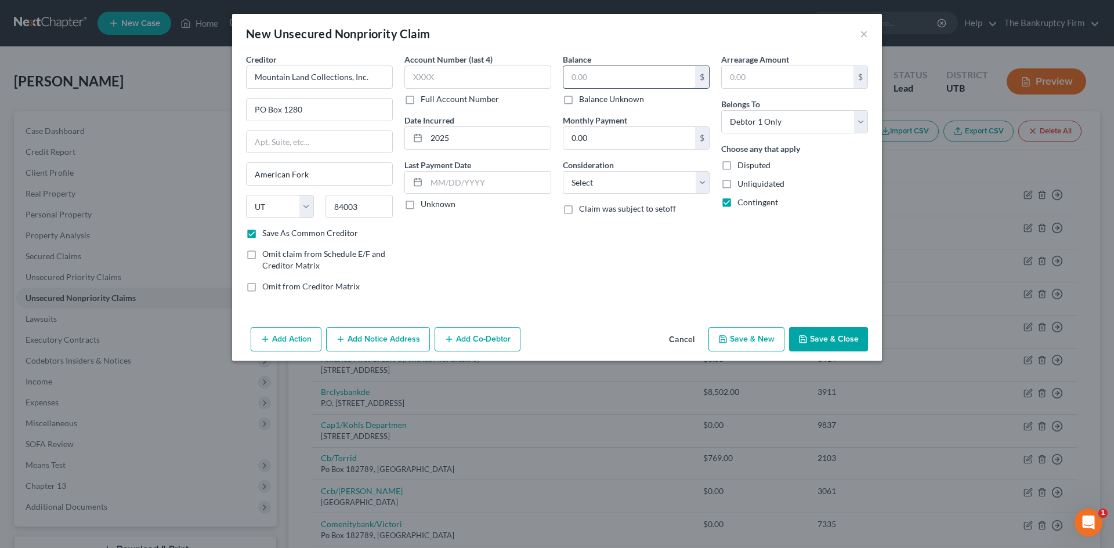
click at [638, 75] on input "text" at bounding box center [629, 77] width 132 height 22
type input "87.54"
click at [829, 339] on button "Save & Close" at bounding box center [828, 339] width 79 height 24
checkbox input "false"
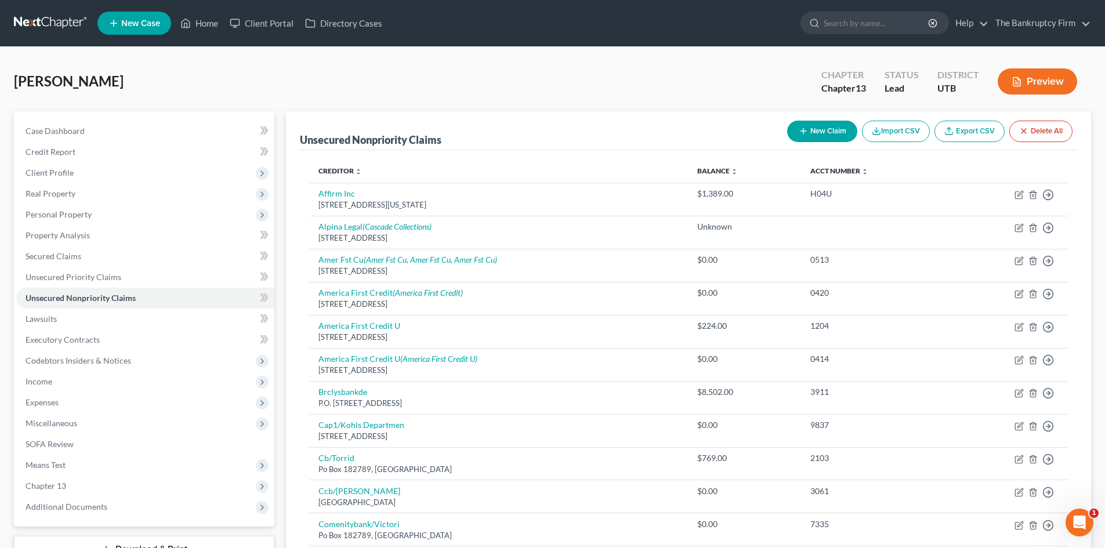
click at [808, 139] on button "New Claim" at bounding box center [822, 131] width 70 height 21
select select "0"
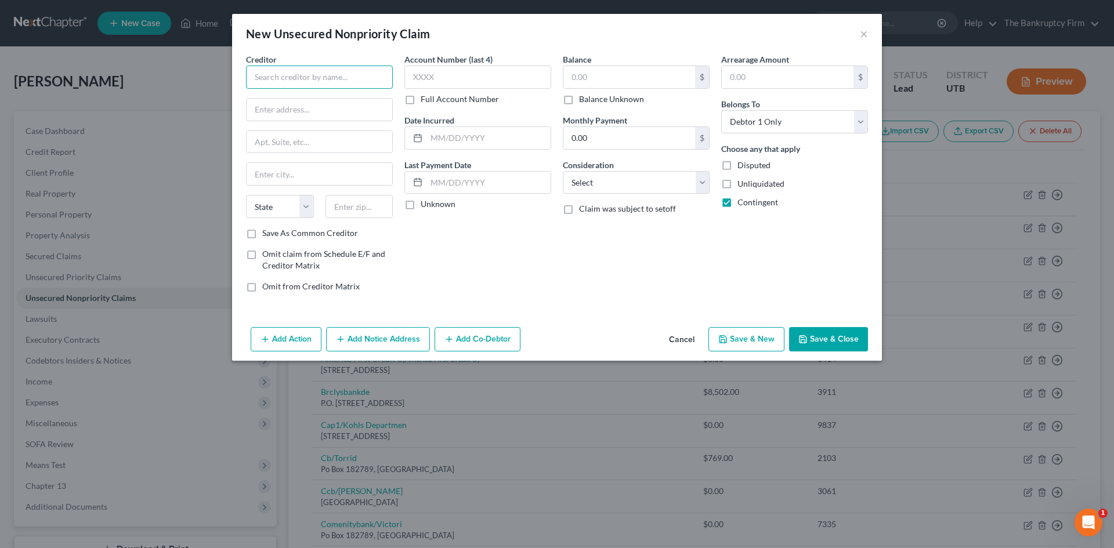
click at [276, 83] on input "text" at bounding box center [319, 77] width 147 height 23
click at [290, 77] on input "CommonSpirit Health" at bounding box center [319, 77] width 147 height 23
type input "Common Spirit Health"
click at [366, 113] on div "[STREET_ADDRESS]" at bounding box center [315, 108] width 121 height 10
type input "[STREET_ADDRESS]"
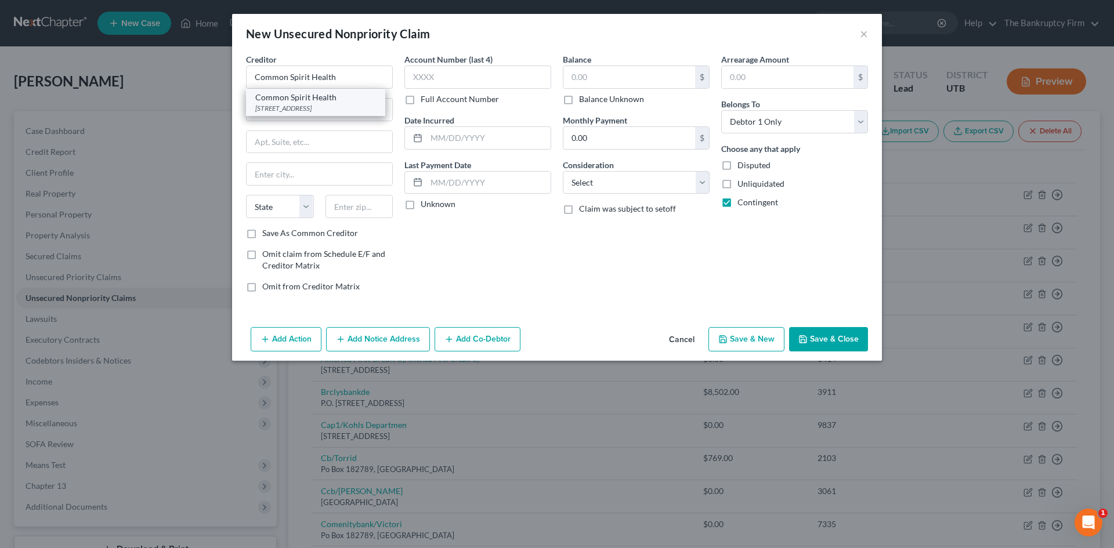
type input "[GEOGRAPHIC_DATA]"
select select "14"
type input "60606"
click at [262, 234] on label "Save As Common Creditor" at bounding box center [310, 233] width 96 height 12
click at [267, 234] on input "Save As Common Creditor" at bounding box center [271, 231] width 8 height 8
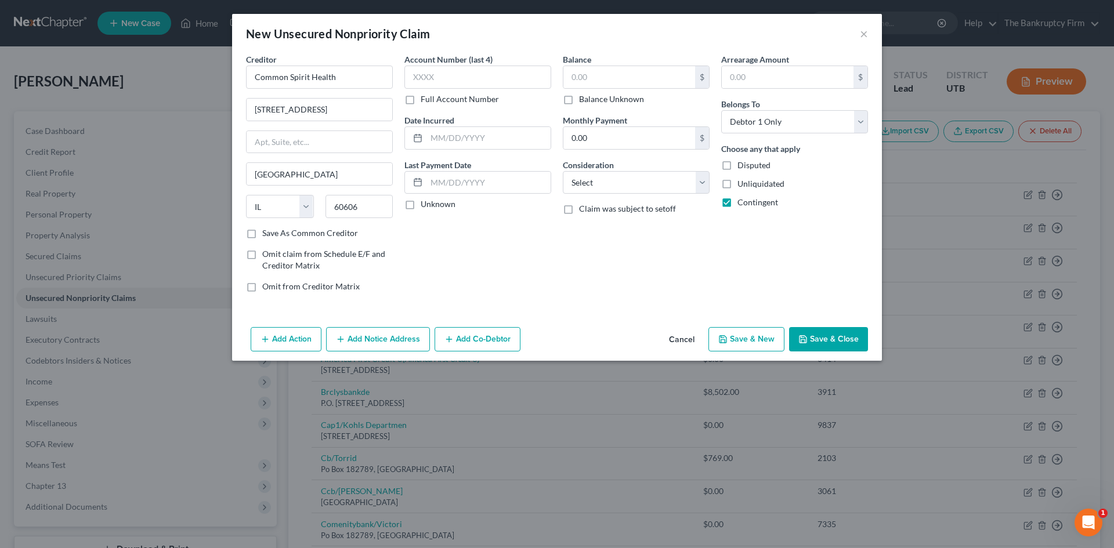
checkbox input "true"
click at [480, 140] on input "text" at bounding box center [489, 138] width 124 height 22
type input "2025"
click at [626, 82] on input "text" at bounding box center [629, 77] width 132 height 22
type input "242.85"
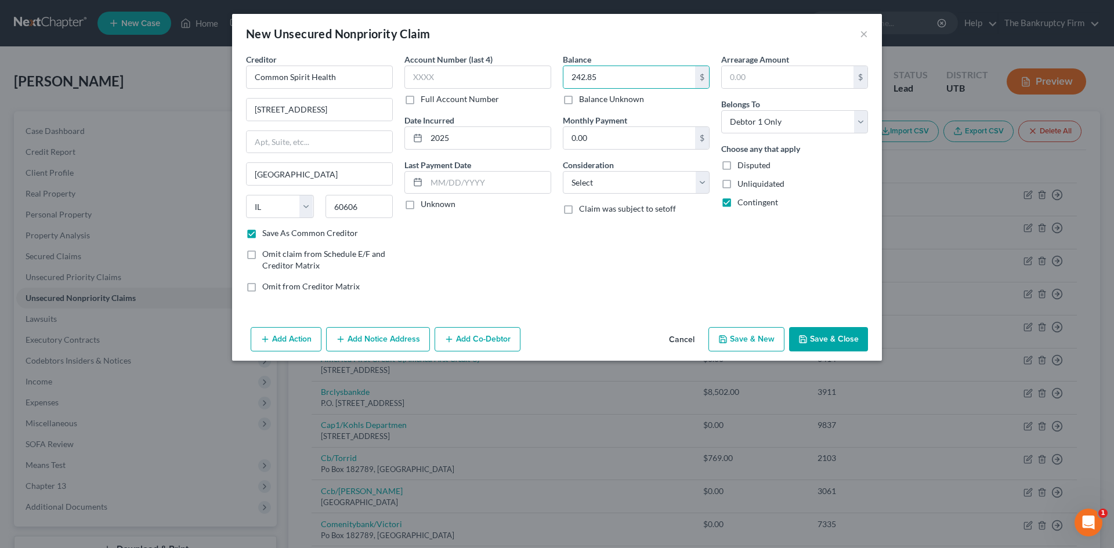
click at [844, 338] on button "Save & Close" at bounding box center [828, 339] width 79 height 24
checkbox input "false"
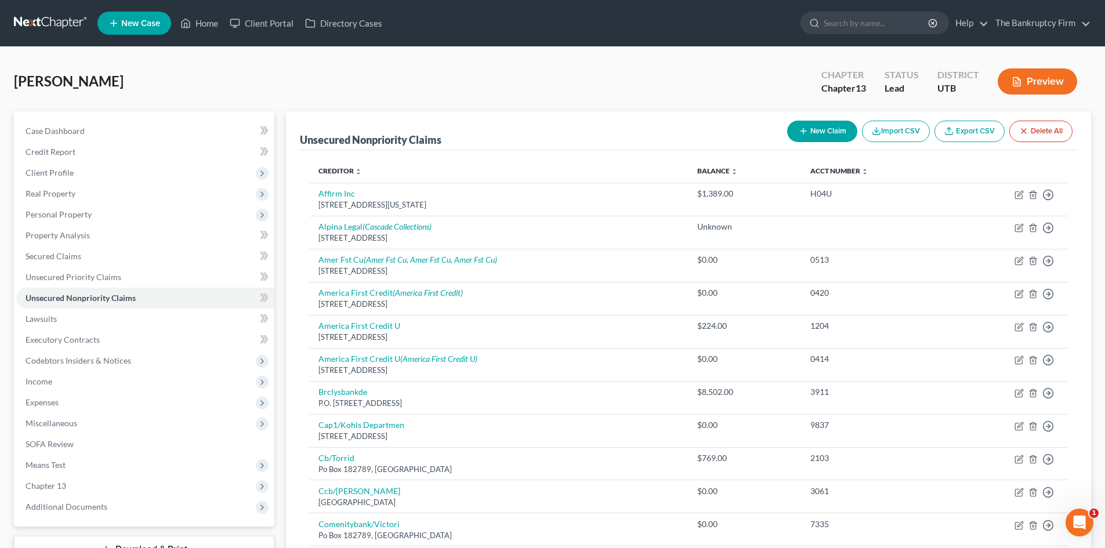
click at [843, 129] on button "New Claim" at bounding box center [822, 131] width 70 height 21
select select "0"
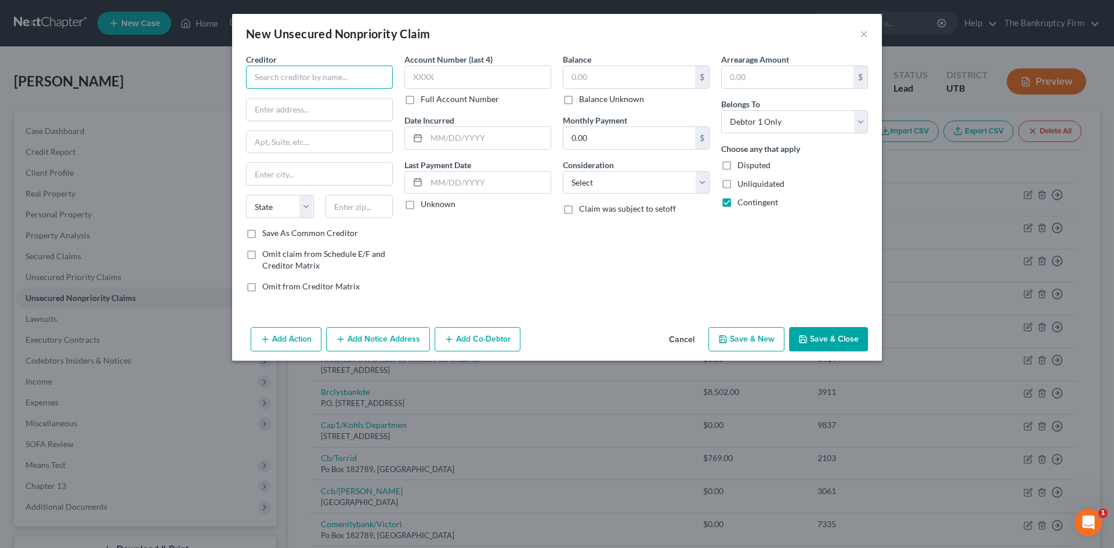
click at [291, 84] on input "text" at bounding box center [319, 77] width 147 height 23
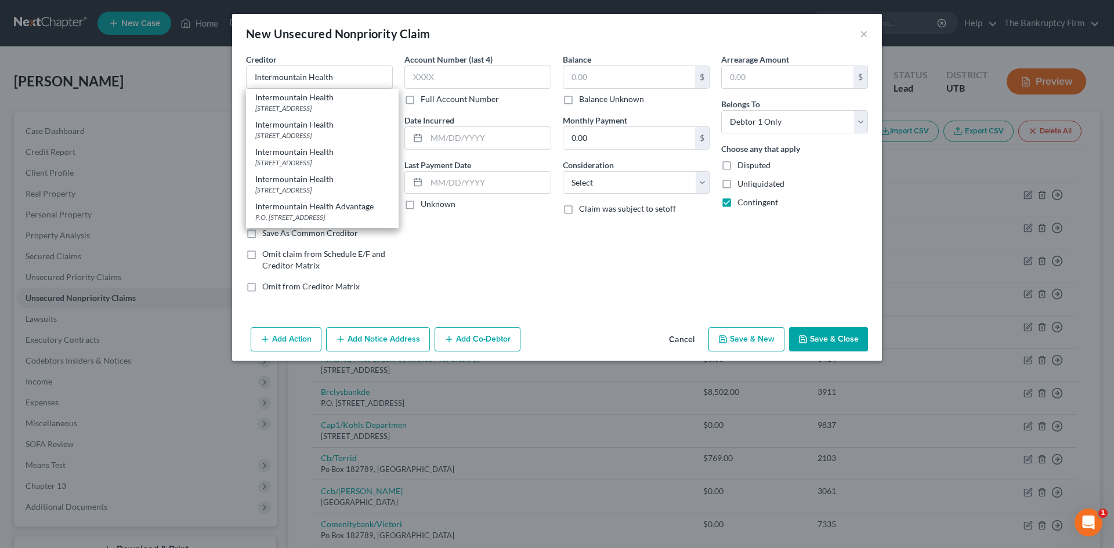
click at [437, 241] on div "Account Number (last 4) Full Account Number Date Incurred Last Payment Date Unk…" at bounding box center [478, 177] width 158 height 248
type input "Intermountain Health"
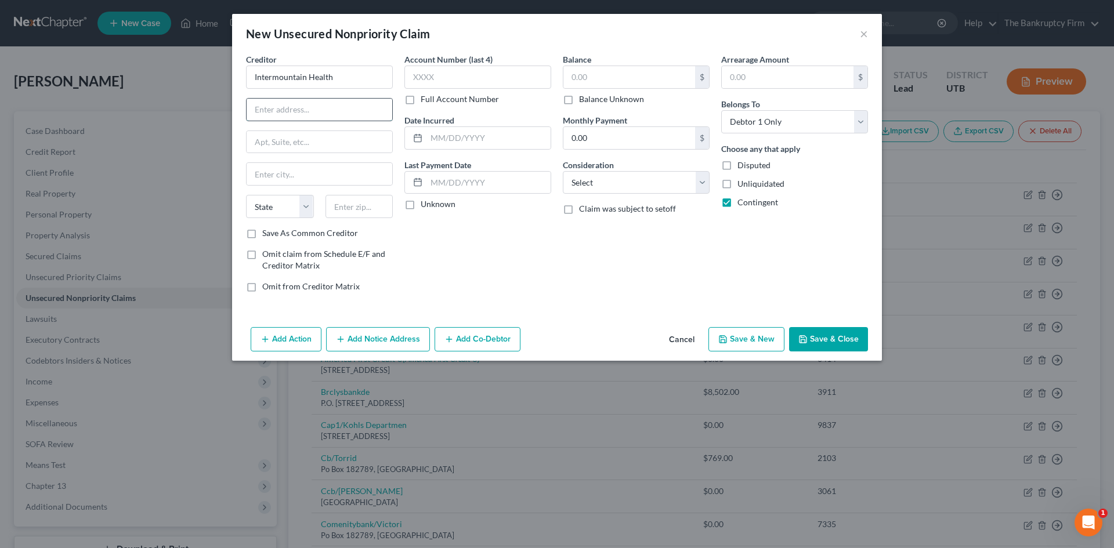
drag, startPoint x: 321, startPoint y: 114, endPoint x: 343, endPoint y: 103, distance: 24.7
click at [321, 114] on input "text" at bounding box center [320, 110] width 146 height 22
type input "PO Box 57510"
drag, startPoint x: 333, startPoint y: 176, endPoint x: 348, endPoint y: 158, distance: 23.0
click at [333, 176] on input "text" at bounding box center [320, 174] width 146 height 22
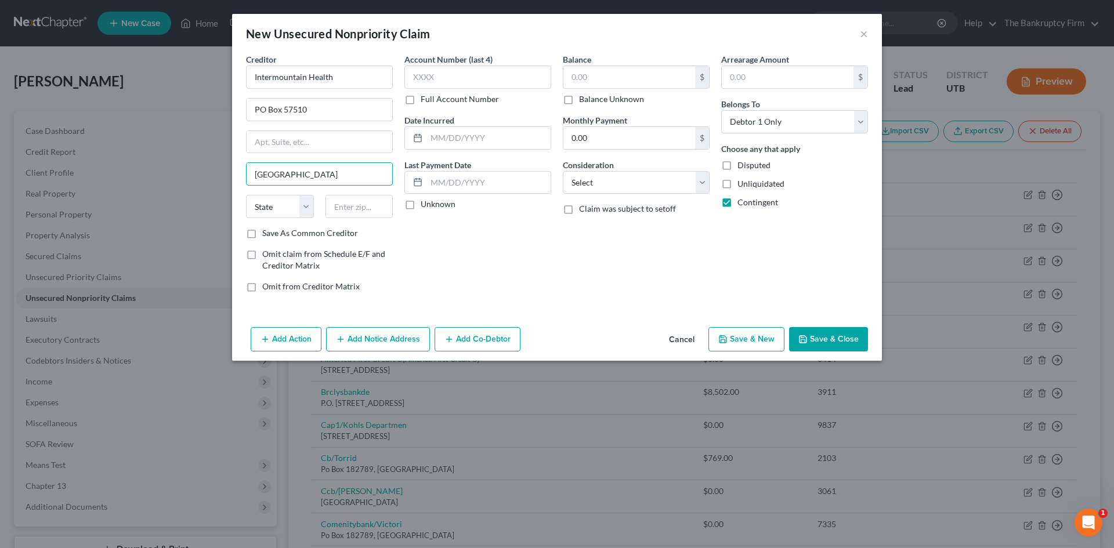
type input "[GEOGRAPHIC_DATA]"
select select "46"
type input "84157"
click at [262, 234] on label "Save As Common Creditor" at bounding box center [310, 233] width 96 height 12
click at [267, 234] on input "Save As Common Creditor" at bounding box center [271, 231] width 8 height 8
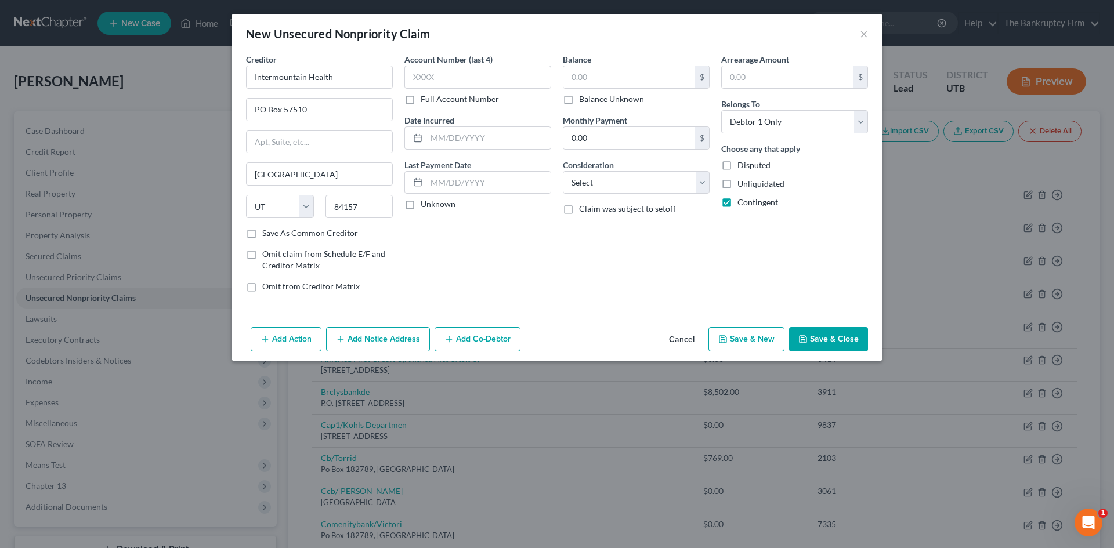
checkbox input "true"
click at [445, 140] on input "text" at bounding box center [489, 138] width 124 height 22
type input "2025"
click at [639, 73] on input "text" at bounding box center [629, 77] width 132 height 22
type input "12.29"
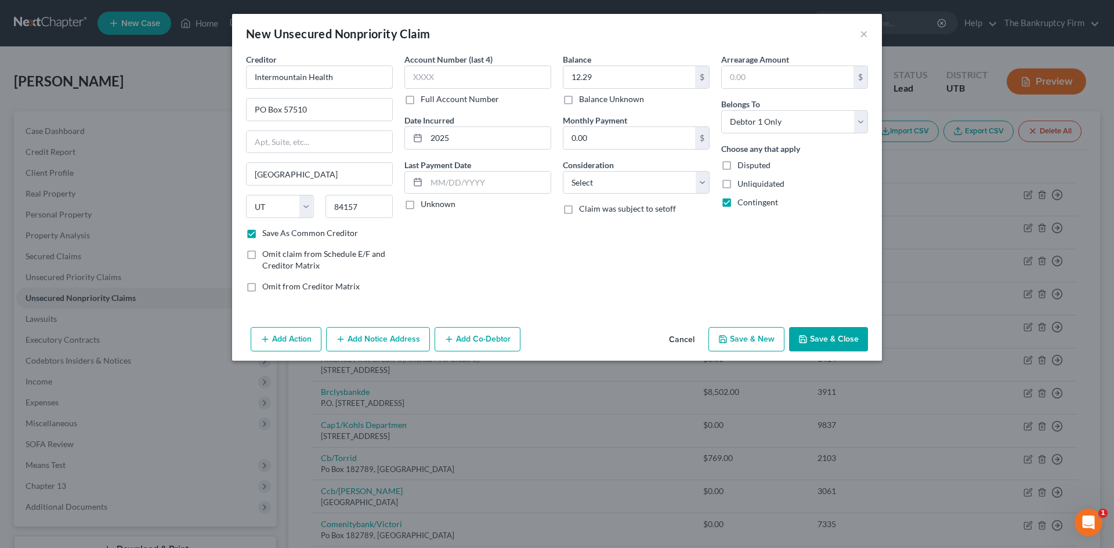
click at [829, 341] on button "Save & Close" at bounding box center [828, 339] width 79 height 24
checkbox input "false"
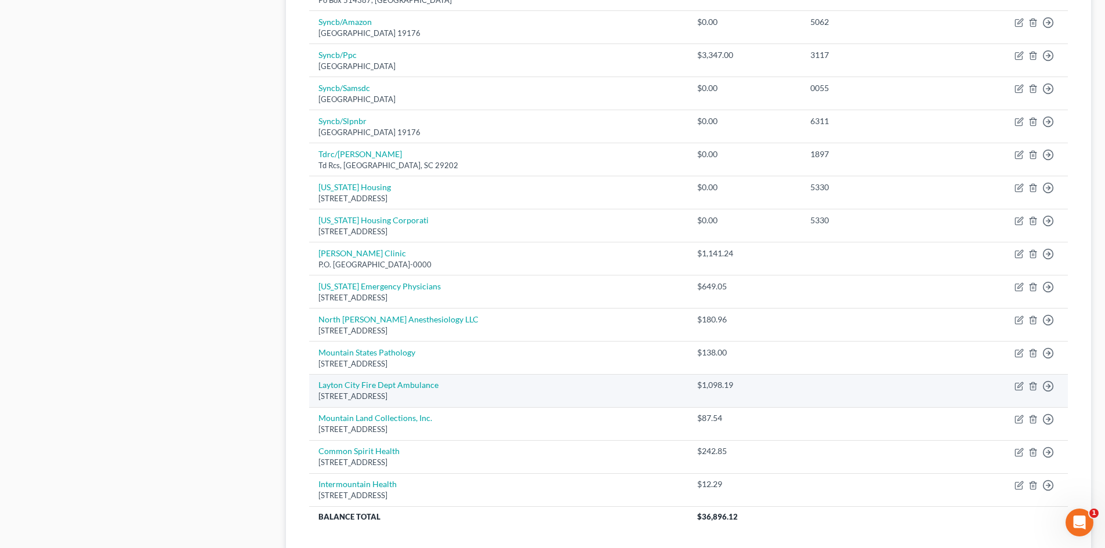
scroll to position [951, 0]
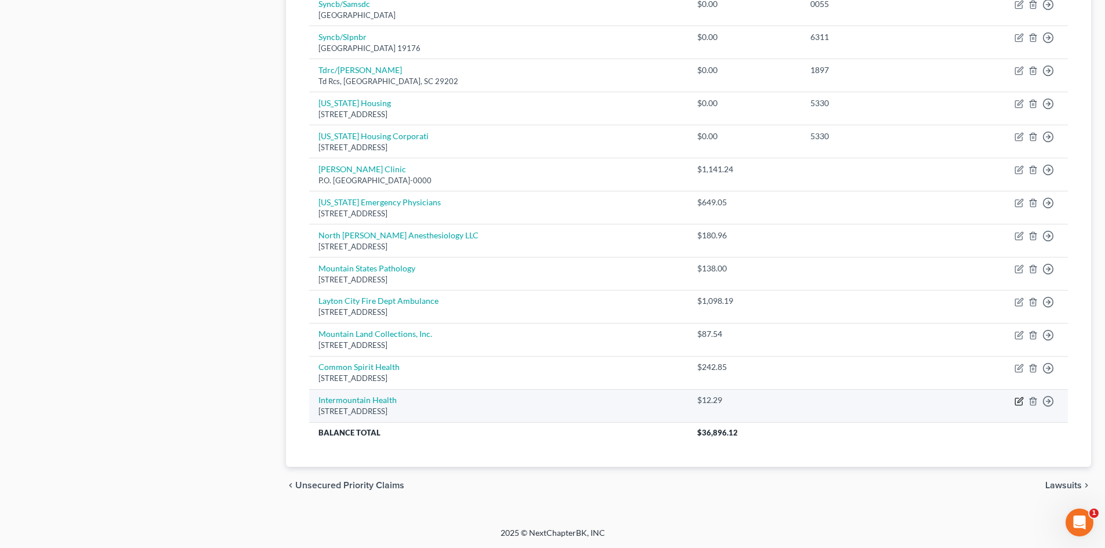
click at [1018, 400] on icon "button" at bounding box center [1019, 401] width 9 height 9
select select "46"
select select "0"
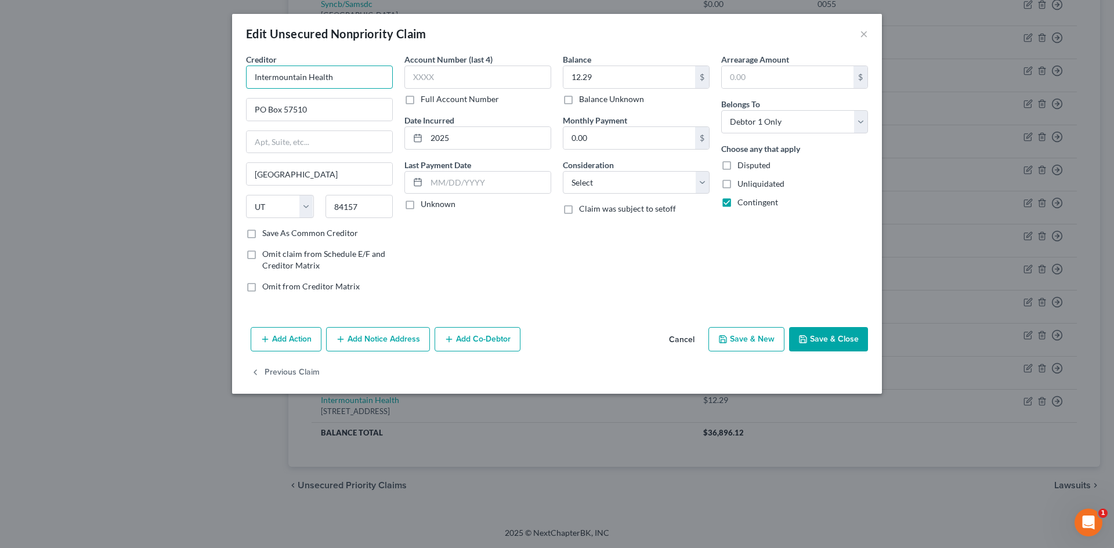
click at [341, 80] on input "Intermountain Health" at bounding box center [319, 77] width 147 height 23
type input "Intermountain Health"
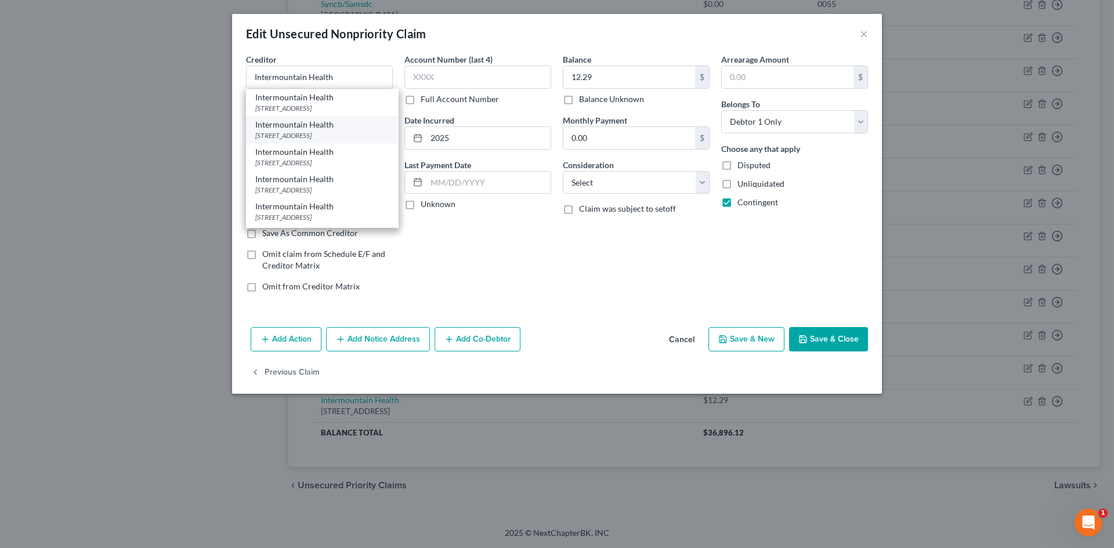
click at [328, 133] on div "[STREET_ADDRESS]" at bounding box center [322, 136] width 134 height 10
type input "PO Box 35145"
type input "[GEOGRAPHIC_DATA]"
select select "50"
type input "98124"
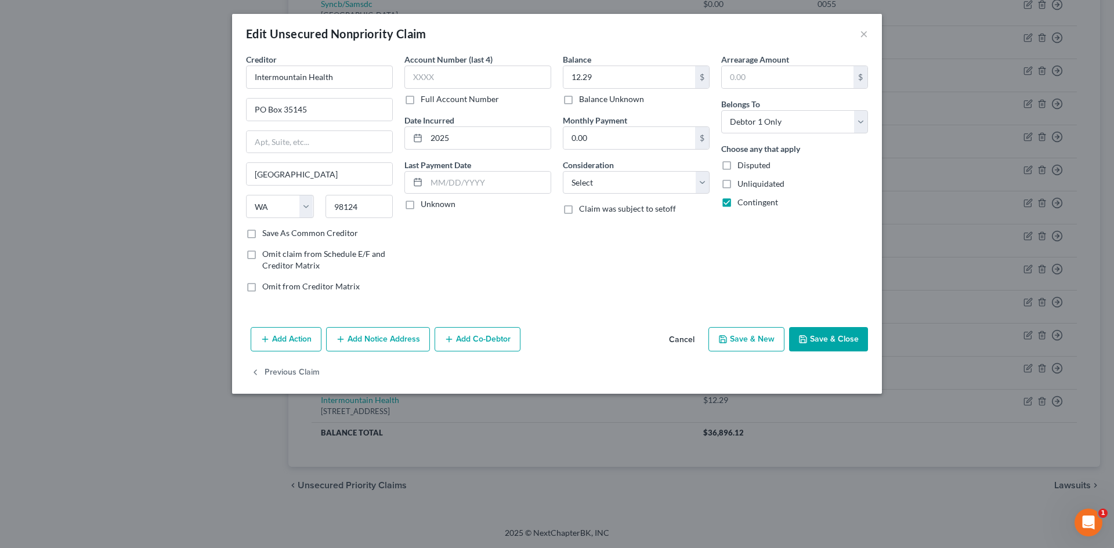
click at [262, 234] on label "Save As Common Creditor" at bounding box center [310, 233] width 96 height 12
click at [267, 234] on input "Save As Common Creditor" at bounding box center [271, 231] width 8 height 8
click at [826, 344] on button "Save & Close" at bounding box center [828, 339] width 79 height 24
checkbox input "false"
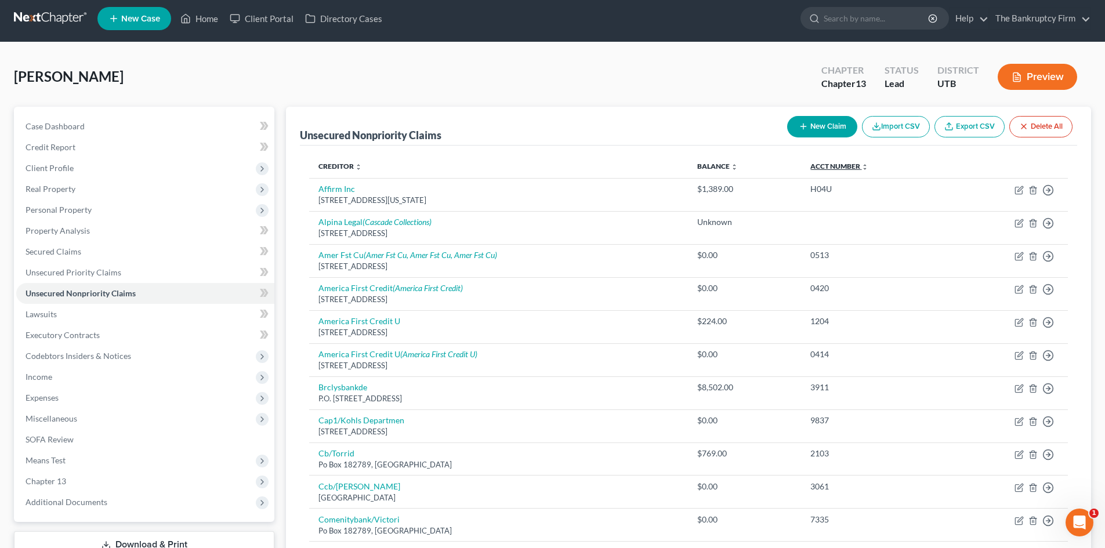
scroll to position [0, 0]
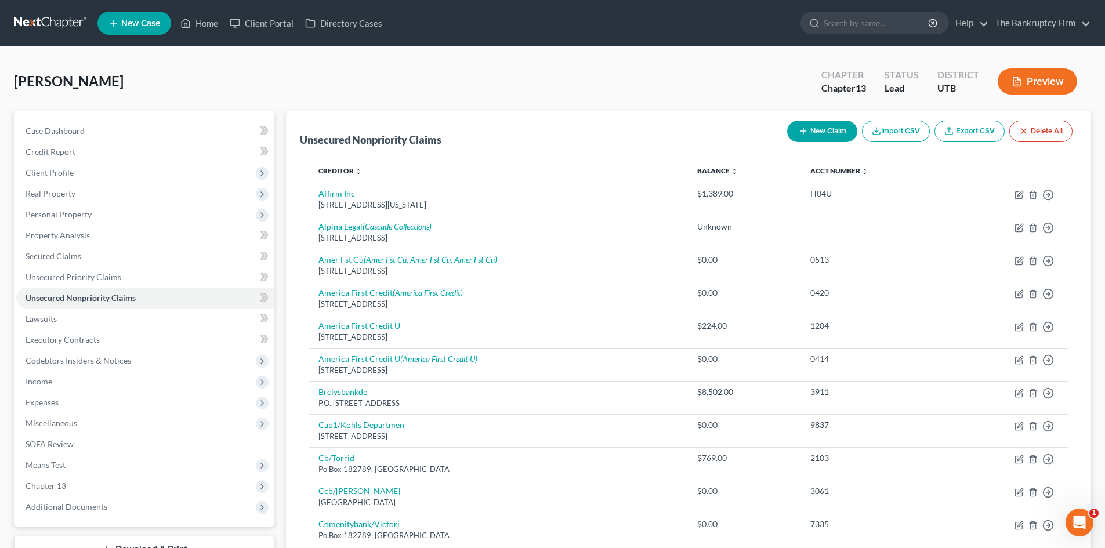
click at [825, 123] on button "New Claim" at bounding box center [822, 131] width 70 height 21
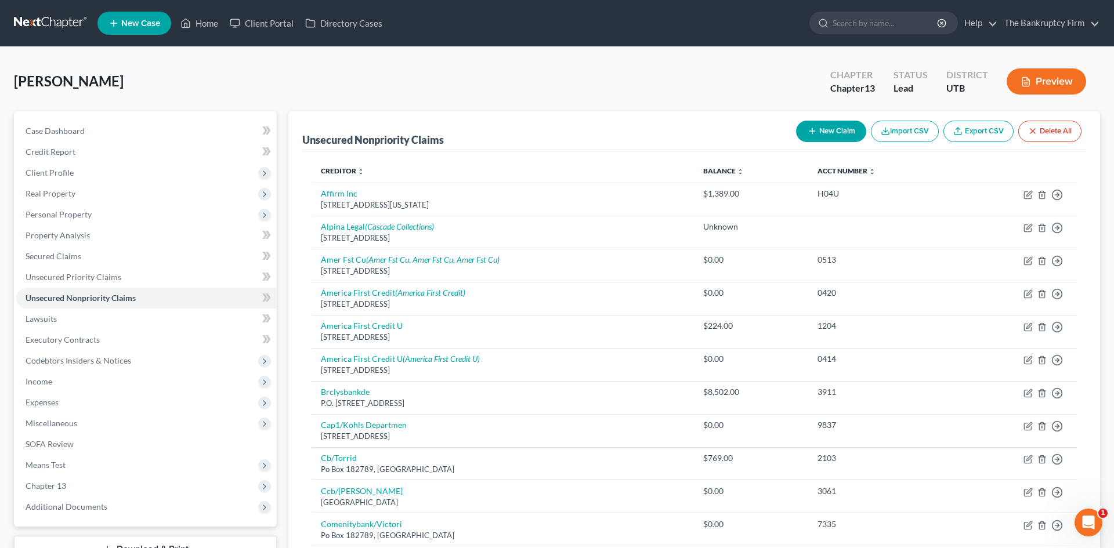
select select "0"
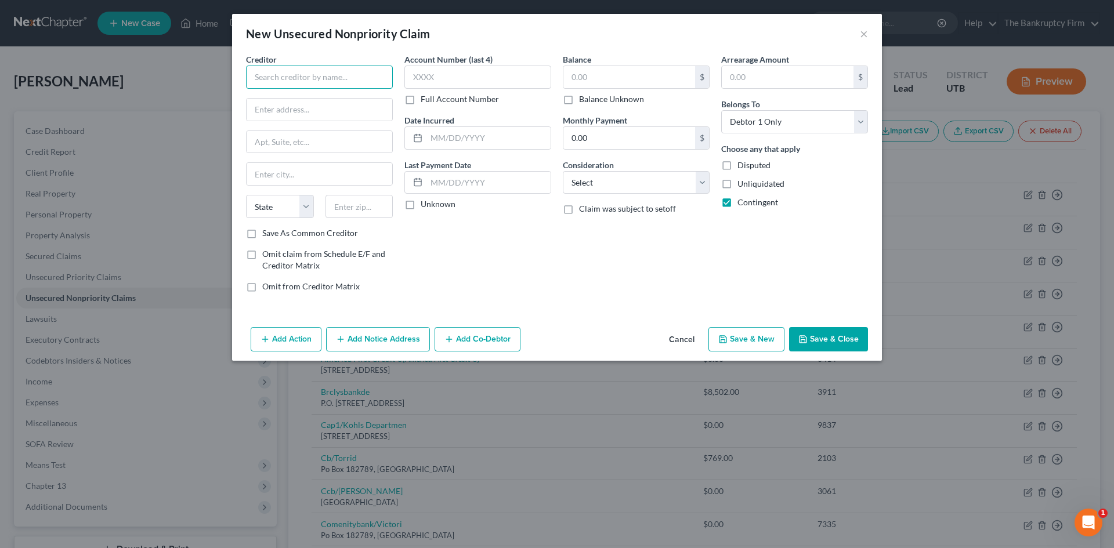
click at [275, 78] on input "text" at bounding box center [319, 77] width 147 height 23
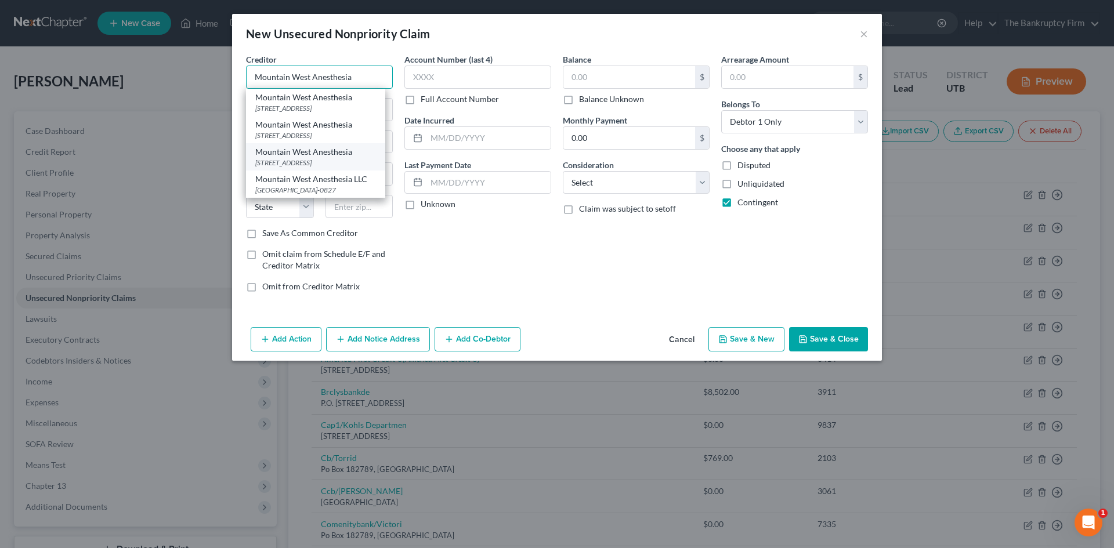
type input "Mountain West Anesthesia"
click at [355, 168] on div "[STREET_ADDRESS]" at bounding box center [315, 163] width 121 height 10
type input "PO Box 3570"
type input "[GEOGRAPHIC_DATA]"
select select "46"
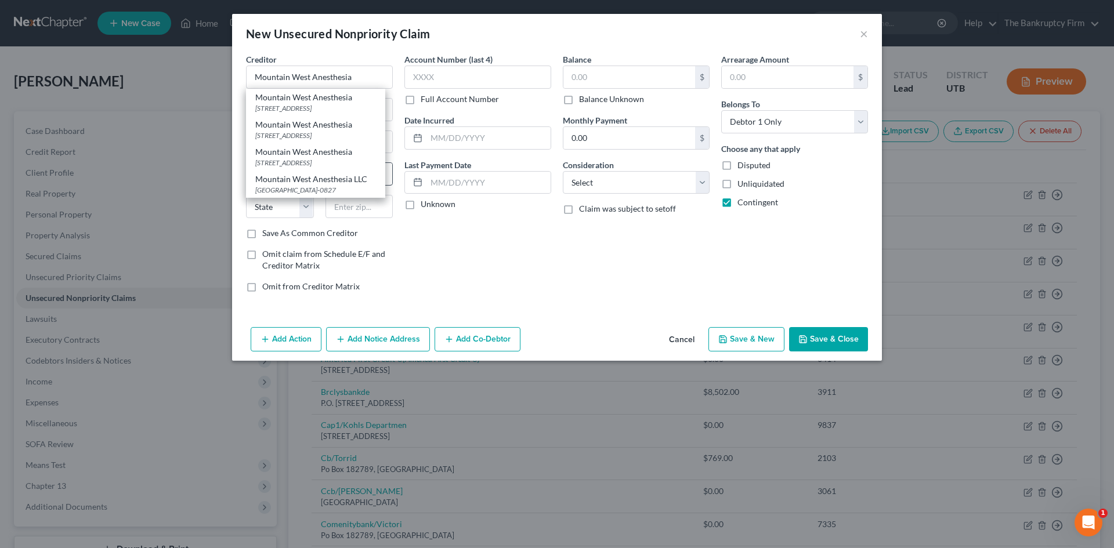
type input "84110-3570"
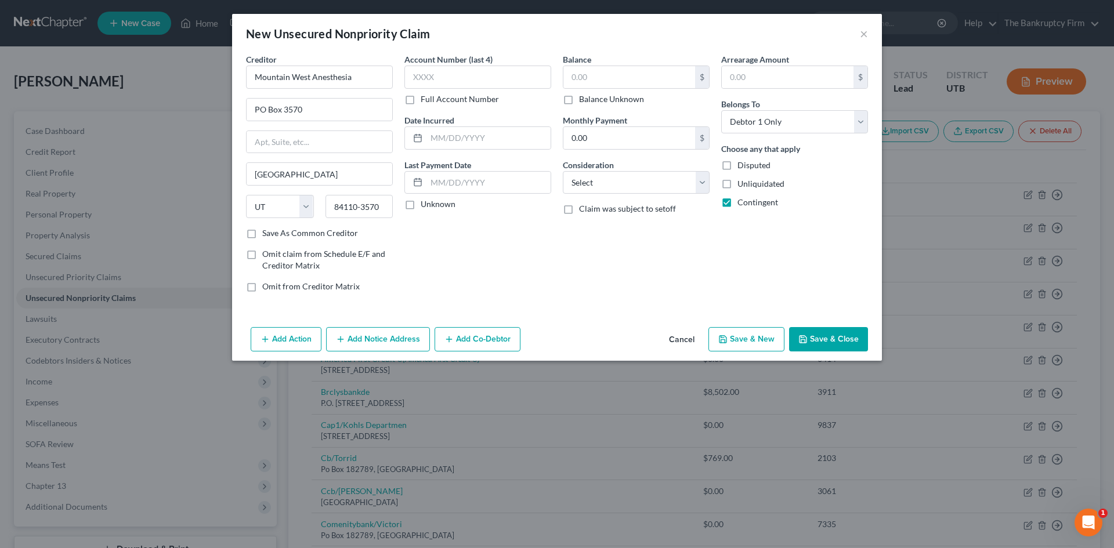
click at [262, 234] on label "Save As Common Creditor" at bounding box center [310, 233] width 96 height 12
click at [267, 234] on input "Save As Common Creditor" at bounding box center [271, 231] width 8 height 8
checkbox input "true"
click at [464, 139] on input "text" at bounding box center [489, 138] width 124 height 22
type input "2025"
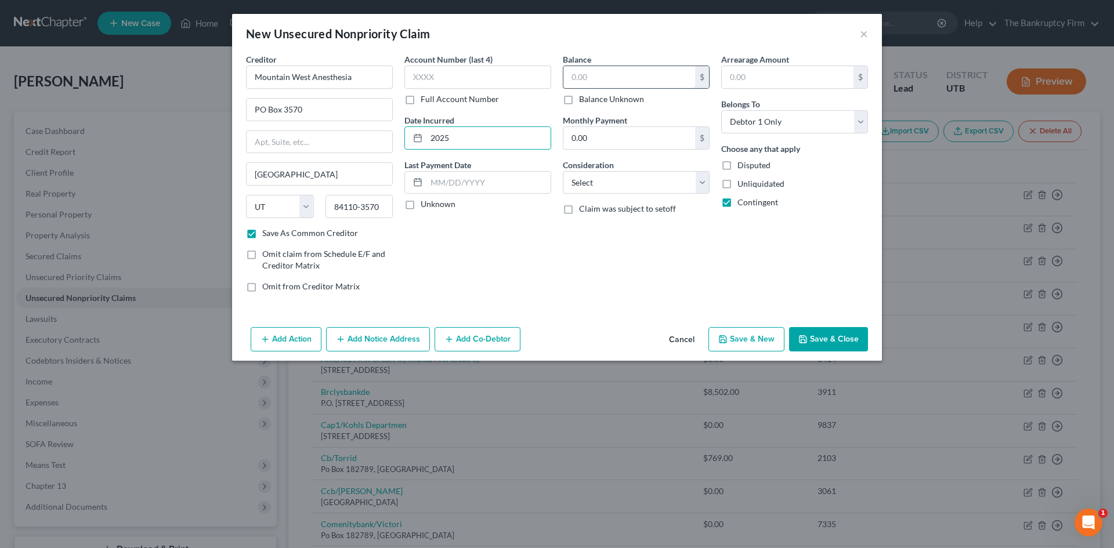
drag, startPoint x: 609, startPoint y: 80, endPoint x: 599, endPoint y: 78, distance: 10.6
click at [609, 78] on input "text" at bounding box center [629, 77] width 132 height 22
type input "31.78"
click at [852, 341] on button "Save & Close" at bounding box center [828, 339] width 79 height 24
checkbox input "false"
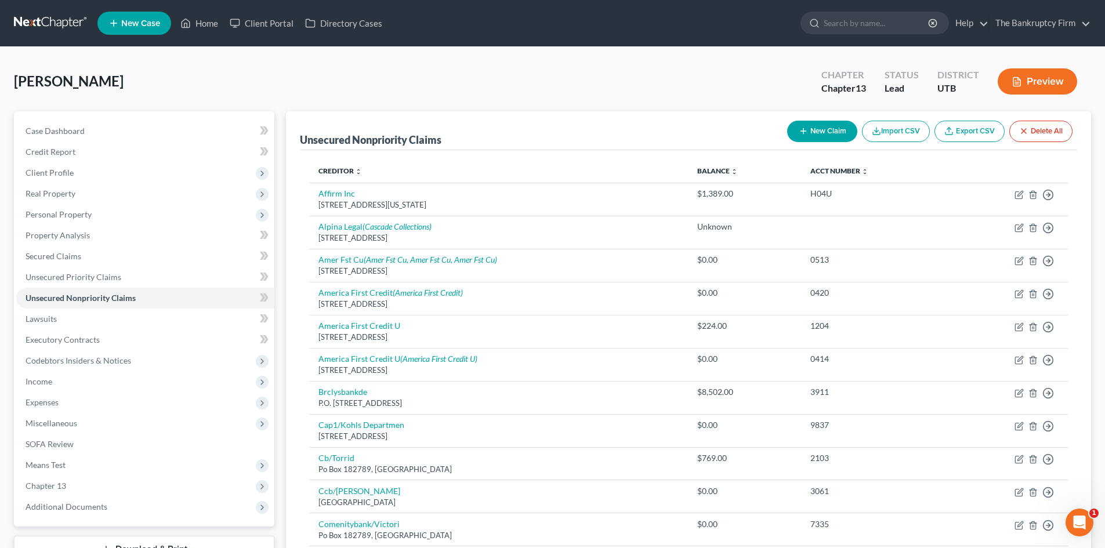
click at [826, 133] on button "New Claim" at bounding box center [822, 131] width 70 height 21
select select "0"
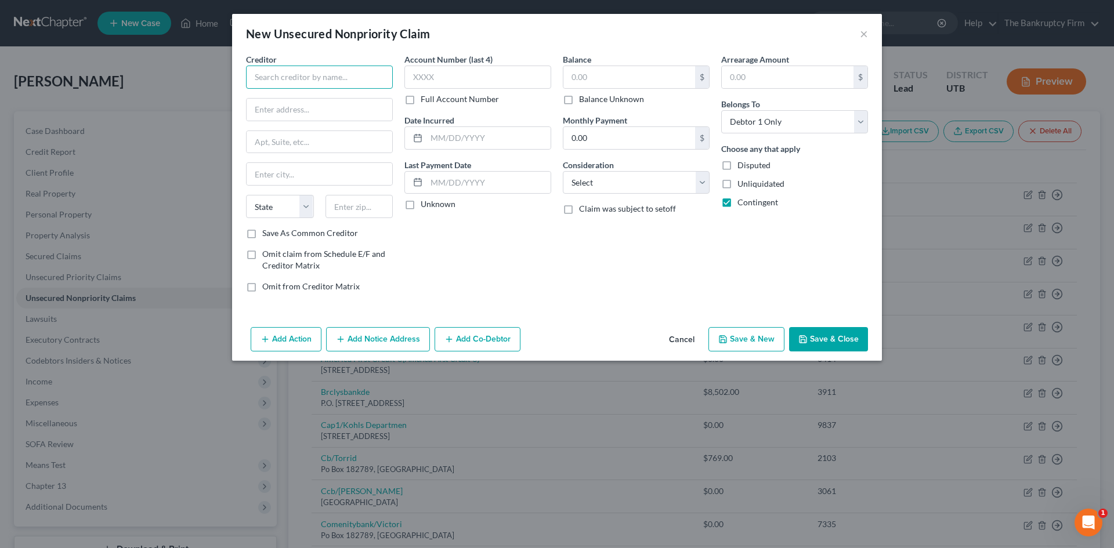
drag, startPoint x: 359, startPoint y: 71, endPoint x: 368, endPoint y: 67, distance: 9.9
click at [359, 71] on input "text" at bounding box center [319, 77] width 147 height 23
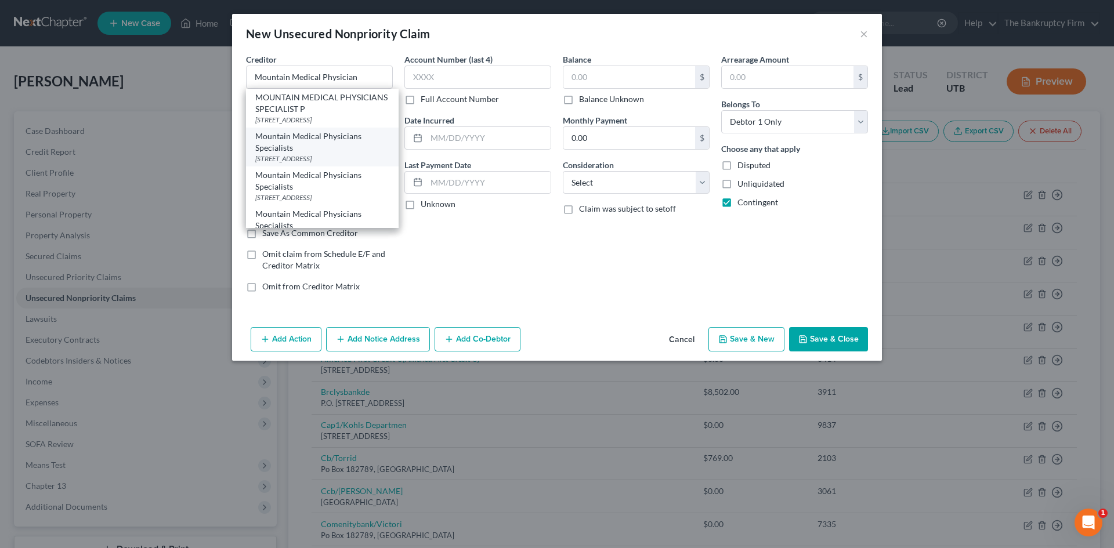
click at [370, 154] on div "Mountain Medical Physicians Specialists" at bounding box center [322, 142] width 134 height 23
type input "Mountain Medical Physicians Specialists"
type input "[STREET_ADDRESS]"
type input "[GEOGRAPHIC_DATA]"
select select "46"
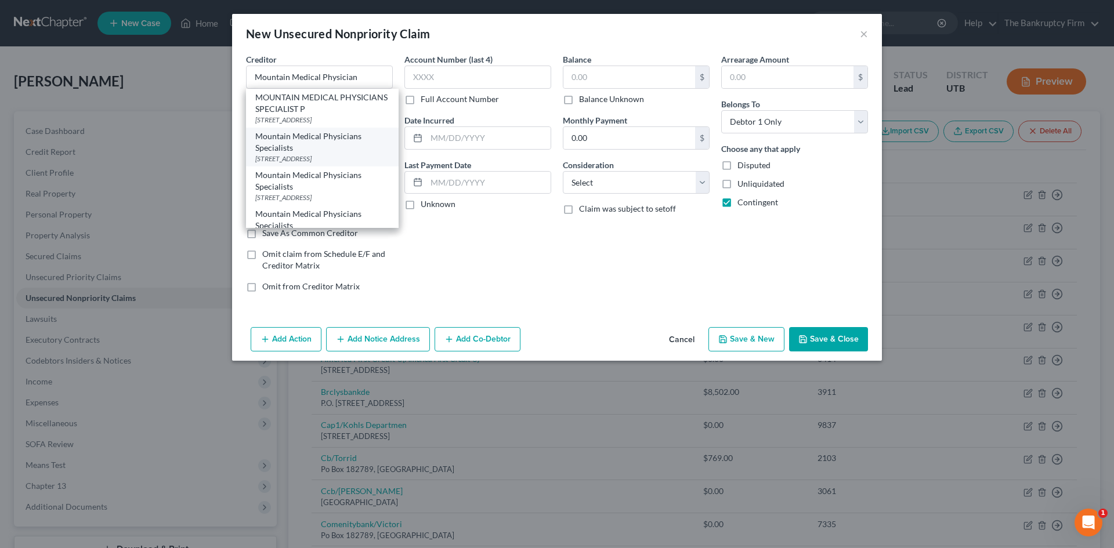
type input "84130"
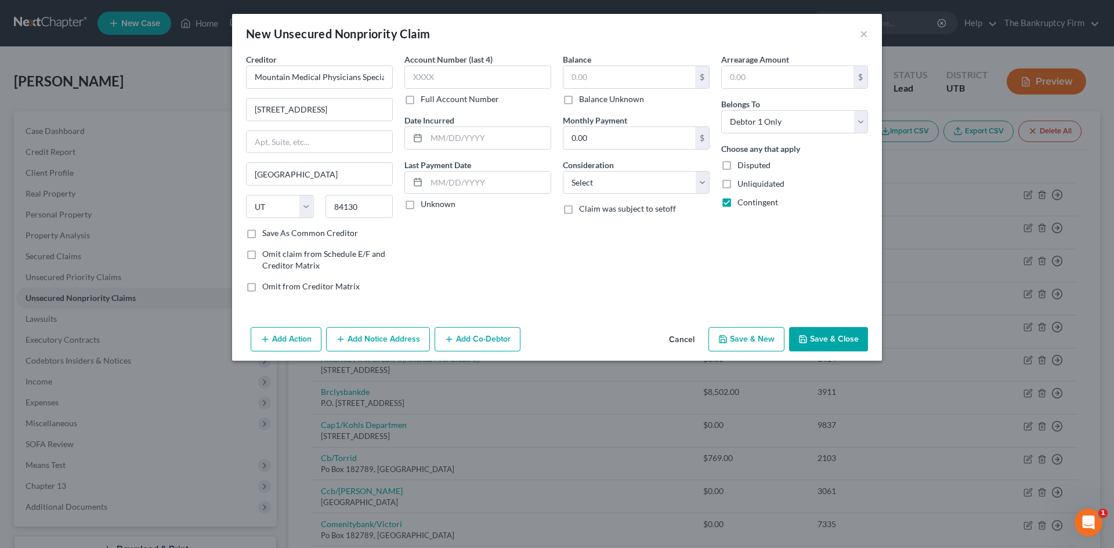
click at [262, 233] on label "Save As Common Creditor" at bounding box center [310, 233] width 96 height 12
click at [267, 233] on input "Save As Common Creditor" at bounding box center [271, 231] width 8 height 8
checkbox input "true"
click at [512, 140] on input "text" at bounding box center [489, 138] width 124 height 22
type input "2025"
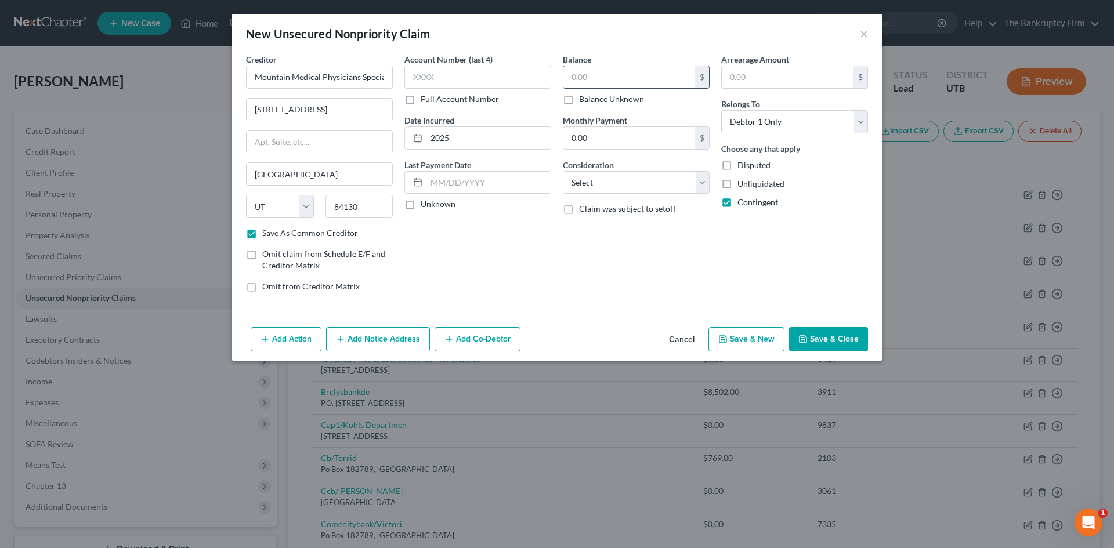
click at [580, 73] on input "text" at bounding box center [629, 77] width 132 height 22
type input "1,399.00"
click at [851, 341] on button "Save & Close" at bounding box center [828, 339] width 79 height 24
checkbox input "false"
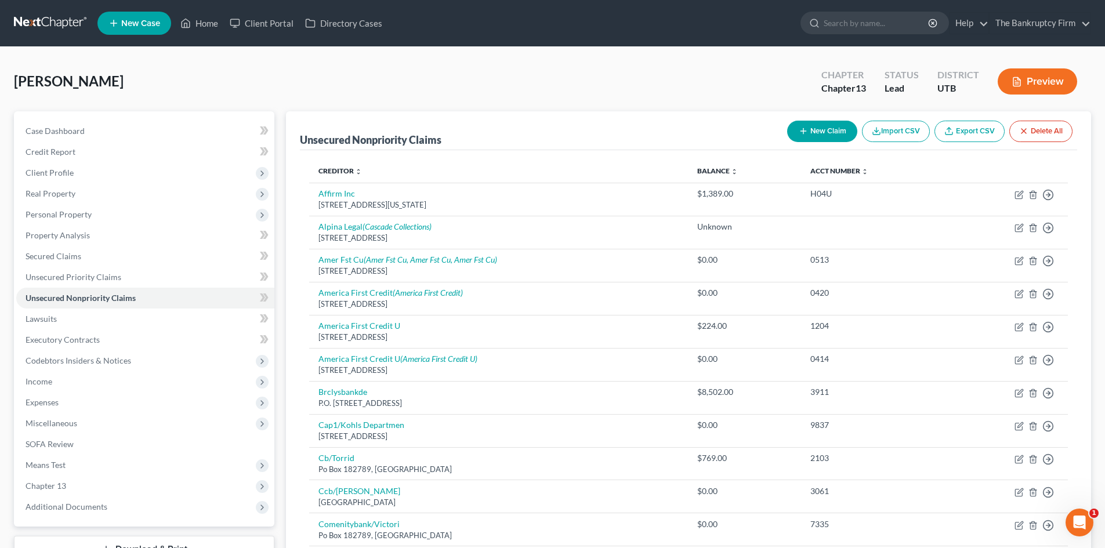
click at [812, 132] on button "New Claim" at bounding box center [822, 131] width 70 height 21
select select "0"
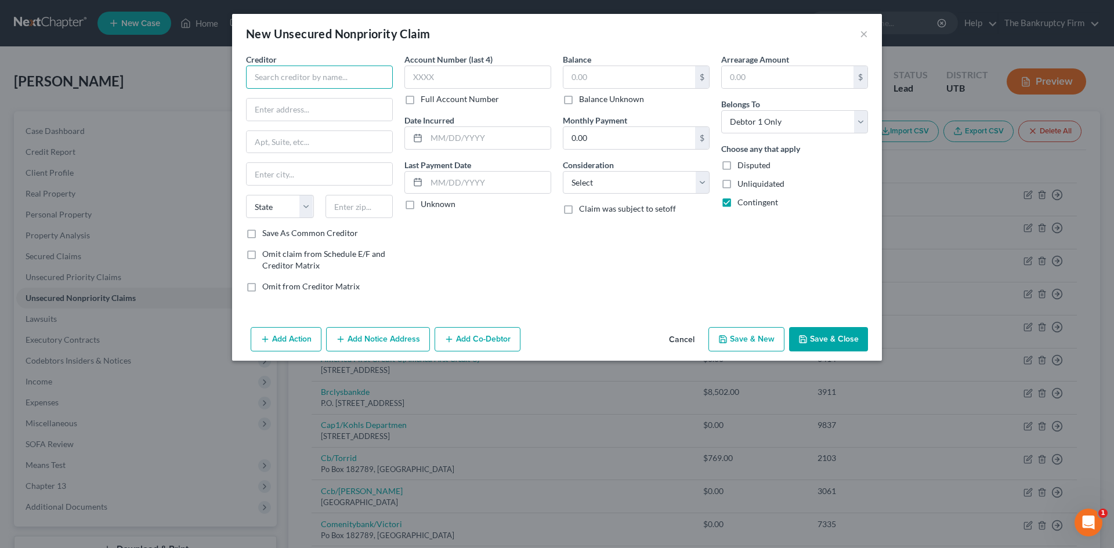
click at [356, 85] on input "text" at bounding box center [319, 77] width 147 height 23
type input "Clear Management Solutions"
click at [310, 110] on div "[STREET_ADDRESS]" at bounding box center [315, 108] width 121 height 10
type input "PO Box 26415"
type input "[GEOGRAPHIC_DATA]"
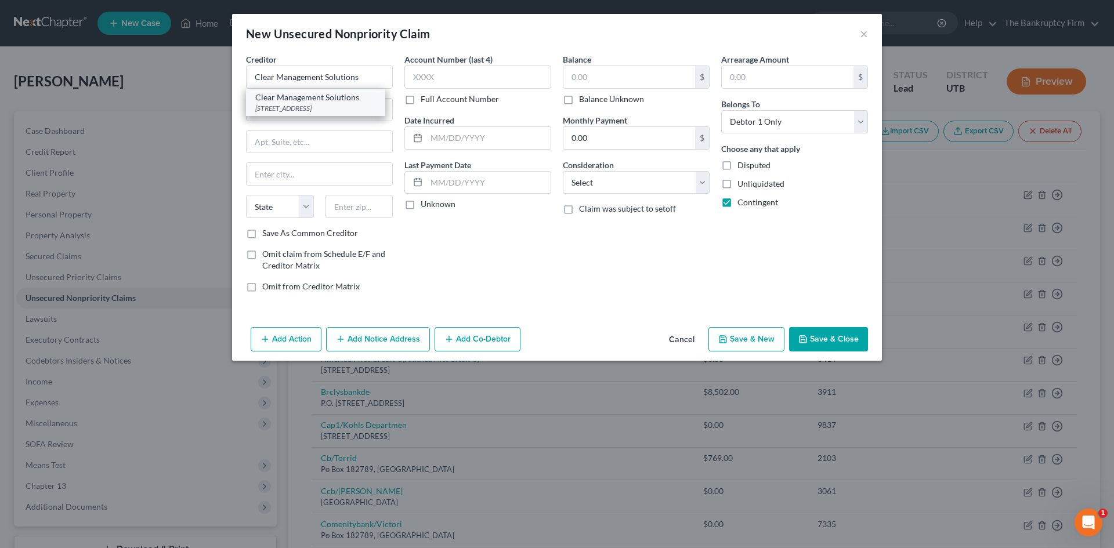
select select "46"
type input "84126"
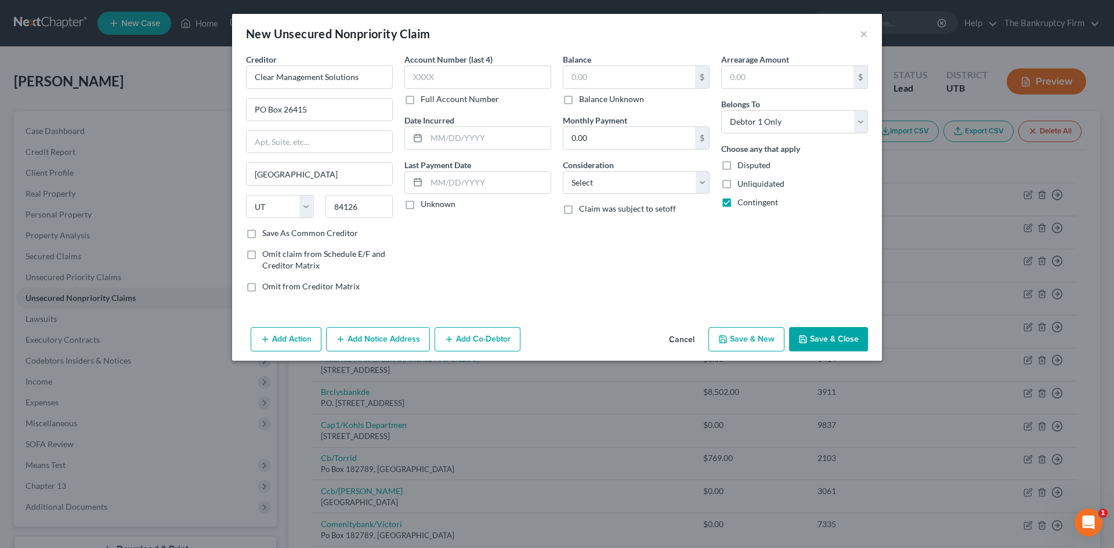
click at [262, 237] on label "Save As Common Creditor" at bounding box center [310, 233] width 96 height 12
click at [267, 235] on input "Save As Common Creditor" at bounding box center [271, 231] width 8 height 8
checkbox input "true"
click at [443, 143] on input "text" at bounding box center [489, 138] width 124 height 22
type input "2025"
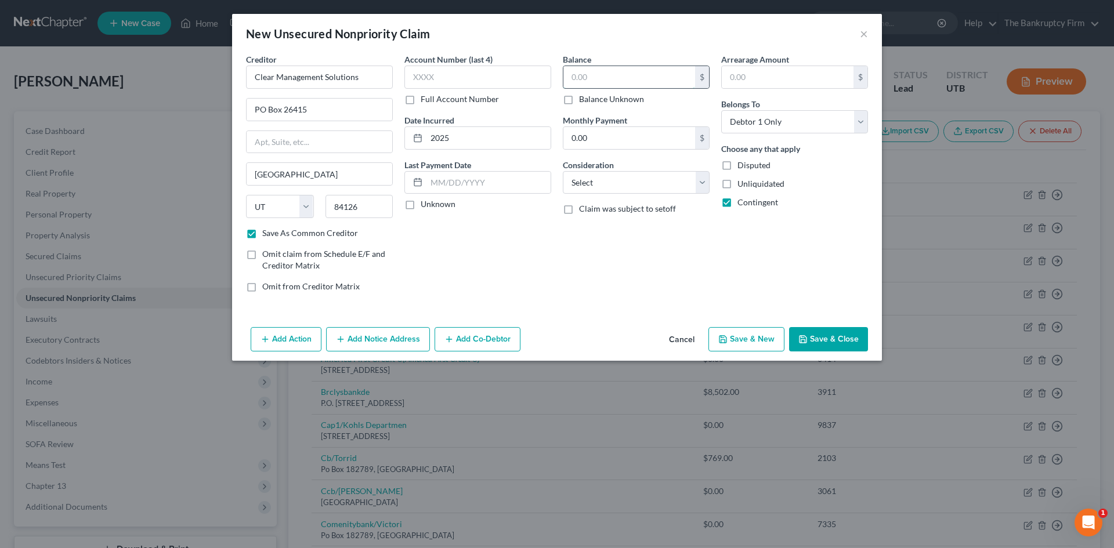
click at [635, 74] on input "text" at bounding box center [629, 77] width 132 height 22
type input "800.00"
click at [823, 339] on button "Save & Close" at bounding box center [828, 339] width 79 height 24
checkbox input "false"
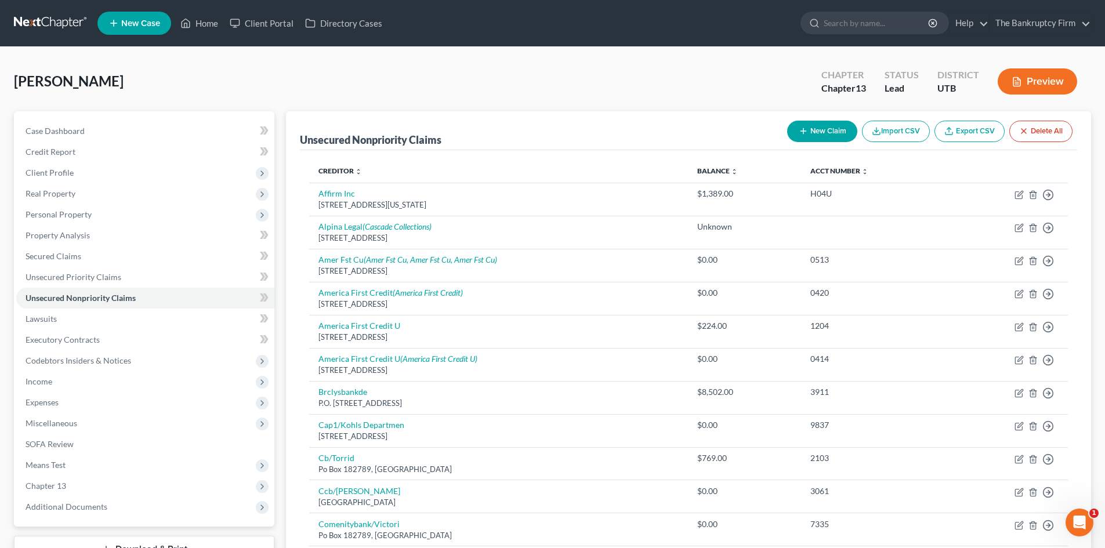
click at [799, 128] on icon "button" at bounding box center [803, 131] width 9 height 9
select select "0"
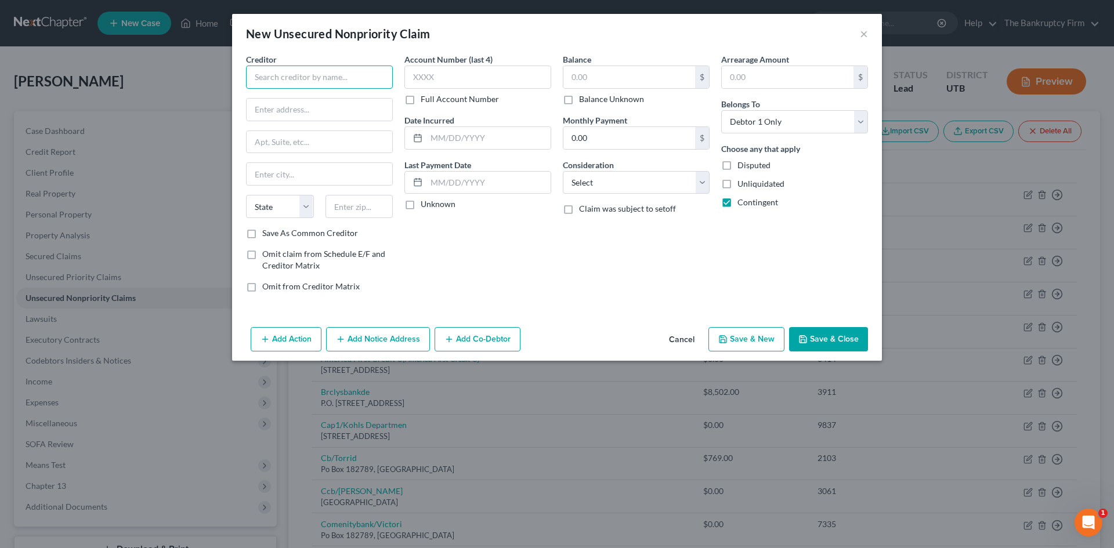
click at [350, 82] on input "text" at bounding box center [319, 77] width 147 height 23
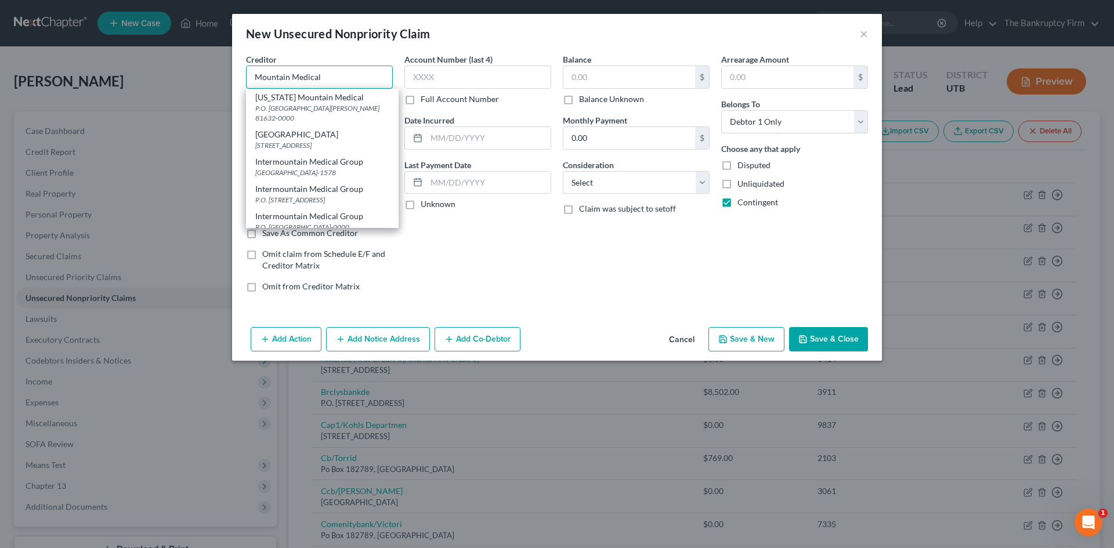
type input "Mountain Medical"
click at [424, 234] on div "Account Number (last 4) Full Account Number Date Incurred Last Payment Date Unk…" at bounding box center [478, 177] width 158 height 248
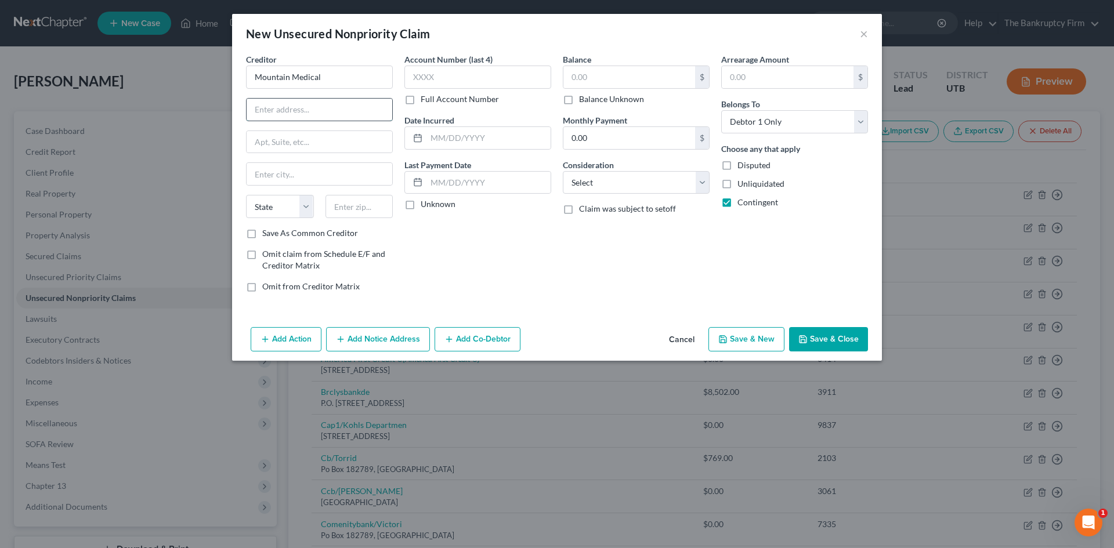
click at [330, 111] on input "text" at bounding box center [320, 110] width 146 height 22
type input "PO Box 26415"
click at [326, 185] on input "text" at bounding box center [320, 174] width 146 height 22
type input "[GEOGRAPHIC_DATA]"
select select "46"
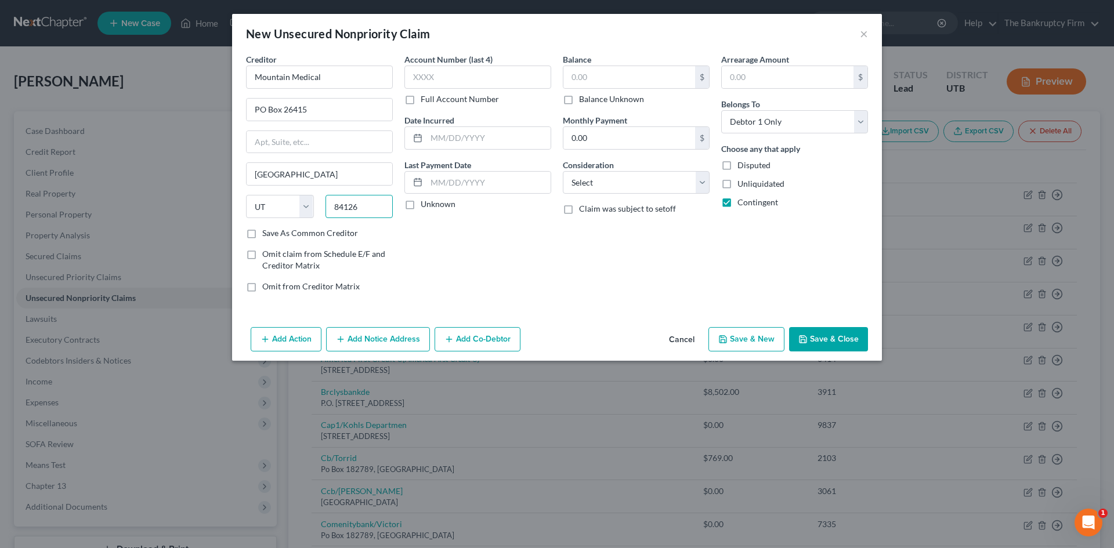
type input "84126"
click at [262, 232] on label "Save As Common Creditor" at bounding box center [310, 233] width 96 height 12
click at [267, 232] on input "Save As Common Creditor" at bounding box center [271, 231] width 8 height 8
checkbox input "true"
click at [479, 129] on input "text" at bounding box center [489, 138] width 124 height 22
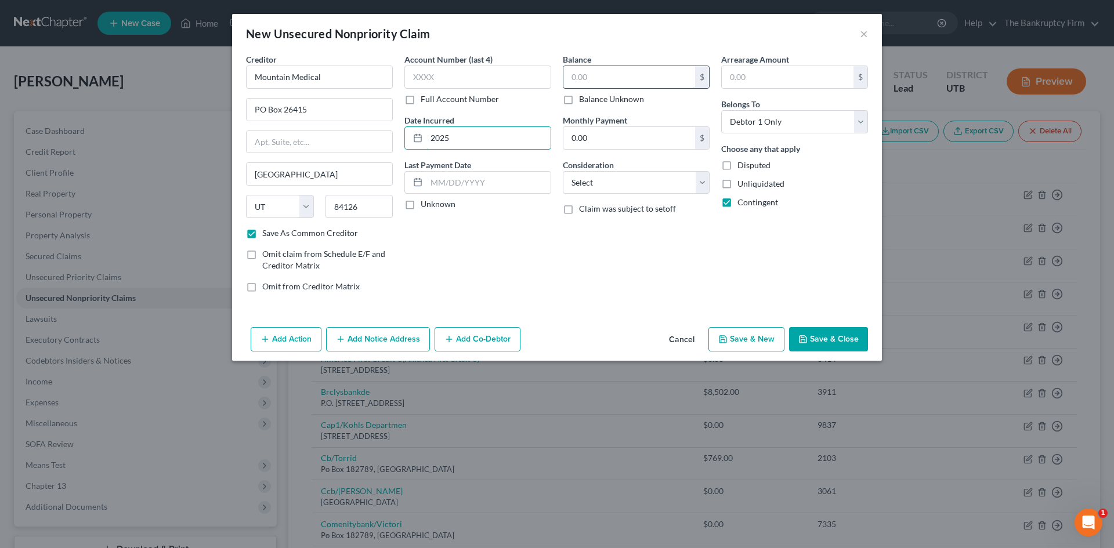
type input "2025"
click at [602, 71] on input "text" at bounding box center [629, 77] width 132 height 22
type input "800.00"
click at [855, 342] on button "Save & Close" at bounding box center [828, 339] width 79 height 24
checkbox input "false"
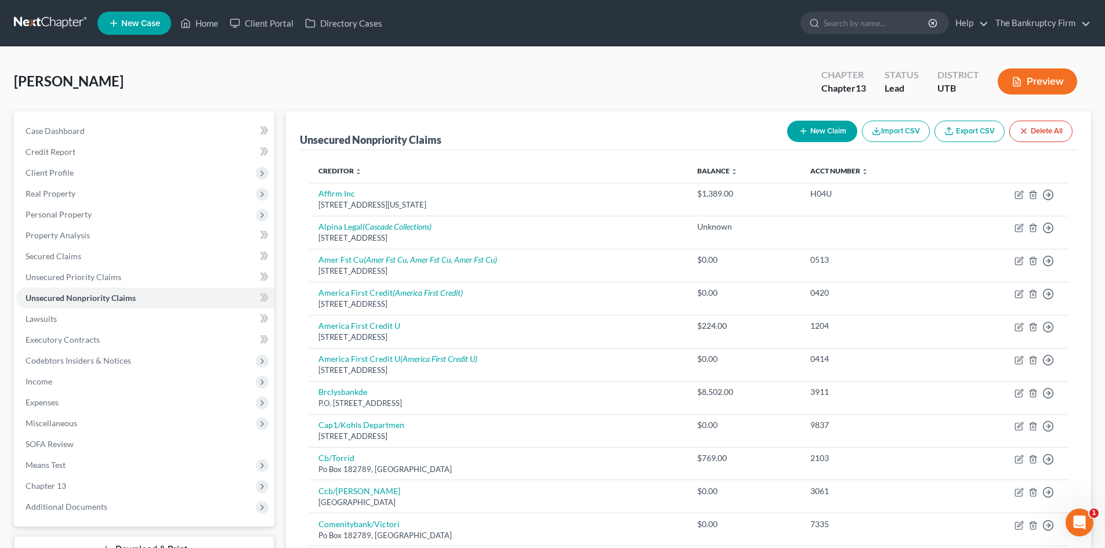
click at [819, 132] on button "New Claim" at bounding box center [822, 131] width 70 height 21
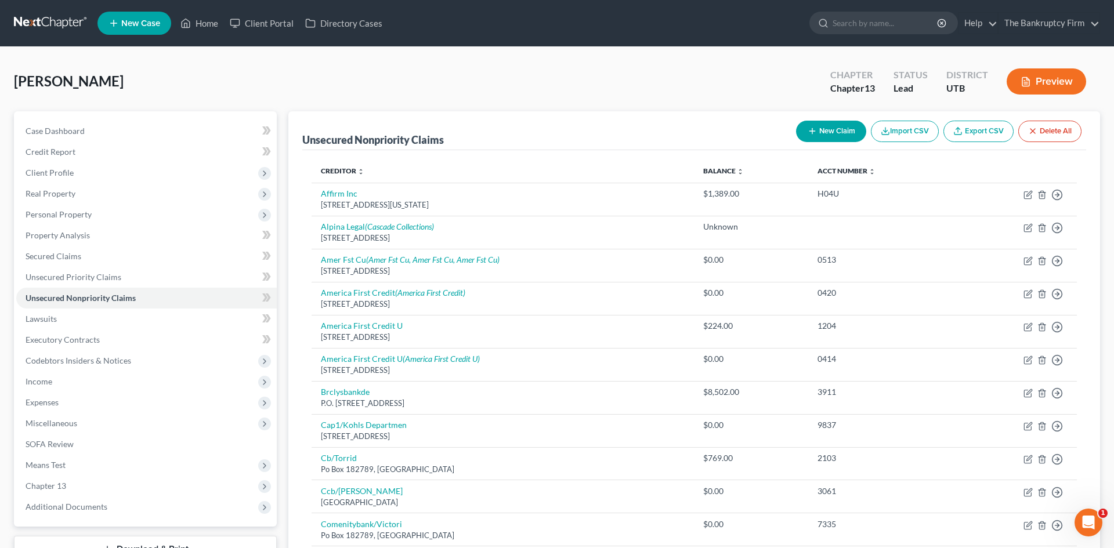
select select "0"
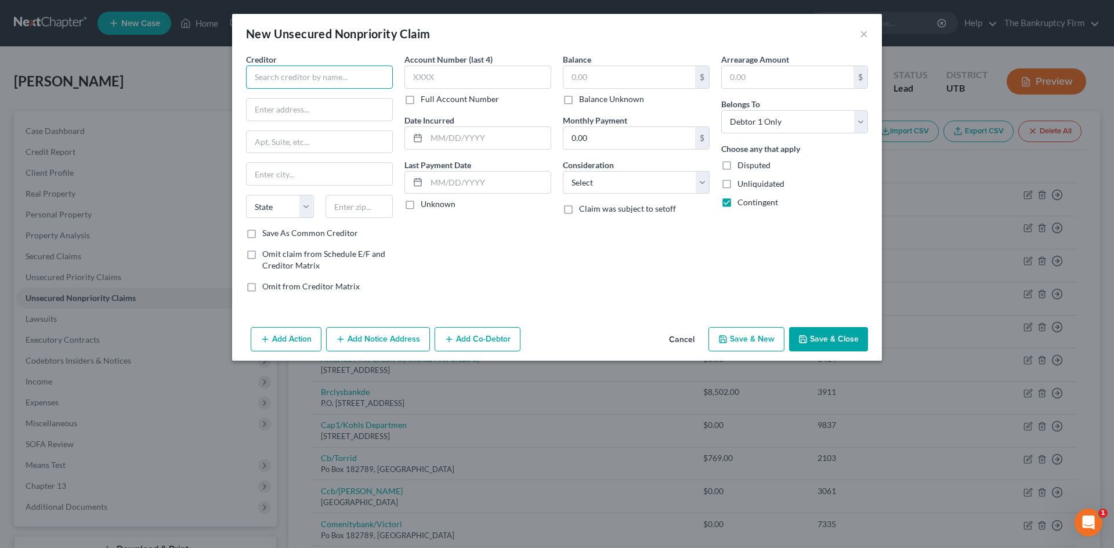
click at [301, 84] on input "text" at bounding box center [319, 77] width 147 height 23
click at [307, 95] on div "The [PERSON_NAME] Firm LLC" at bounding box center [315, 98] width 121 height 12
type input "The [PERSON_NAME] Firm LLC"
type input "PO BOX 150"
type input "Provo"
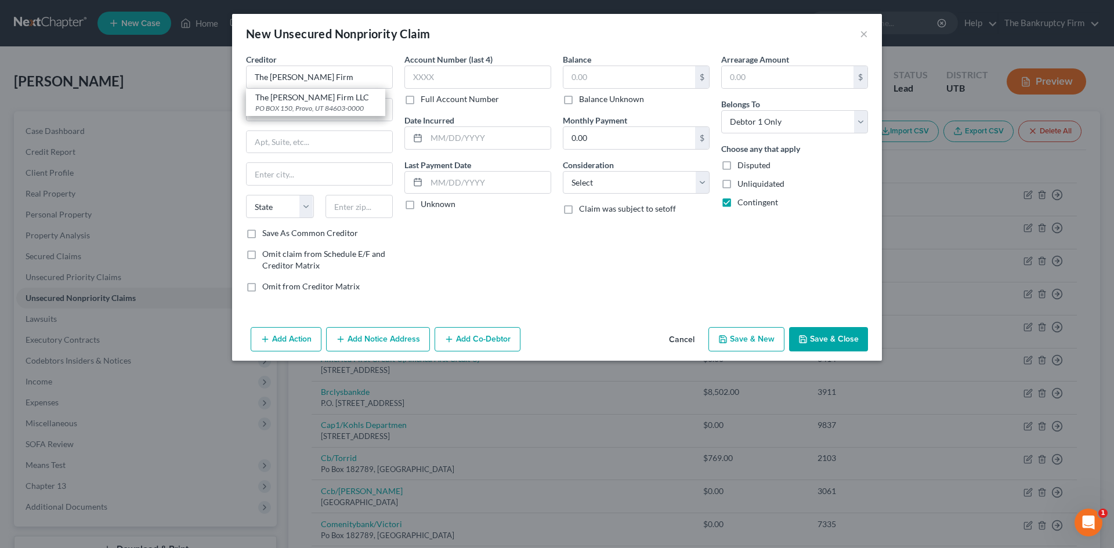
select select "46"
type input "84603-0000"
click at [262, 233] on label "Save As Common Creditor" at bounding box center [310, 233] width 96 height 12
click at [267, 233] on input "Save As Common Creditor" at bounding box center [271, 231] width 8 height 8
checkbox input "true"
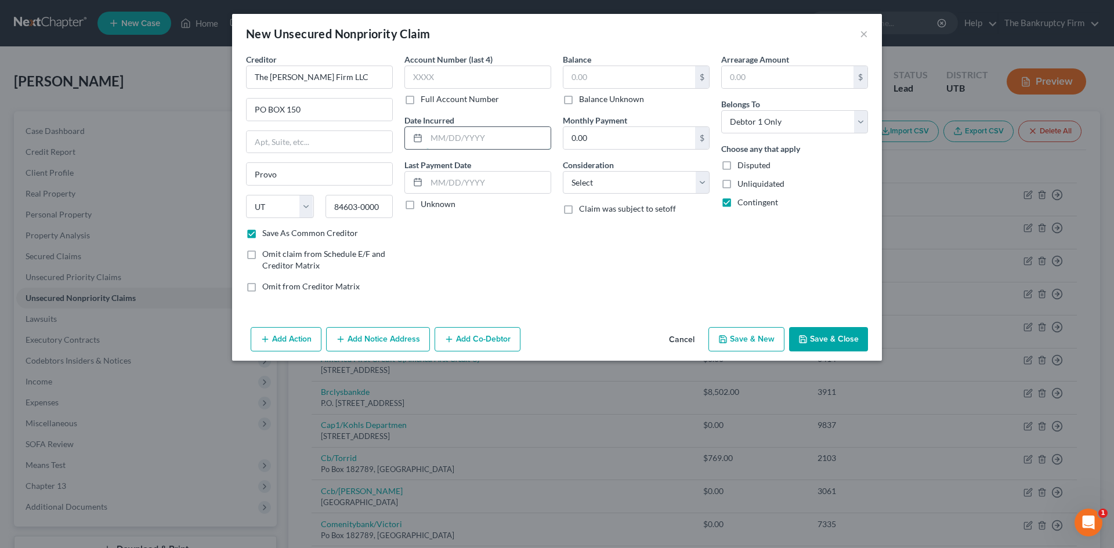
click at [435, 142] on input "text" at bounding box center [489, 138] width 124 height 22
type input "2025"
click at [610, 68] on input "text" at bounding box center [629, 77] width 132 height 22
type input "610.16"
click at [808, 342] on icon "button" at bounding box center [802, 339] width 9 height 9
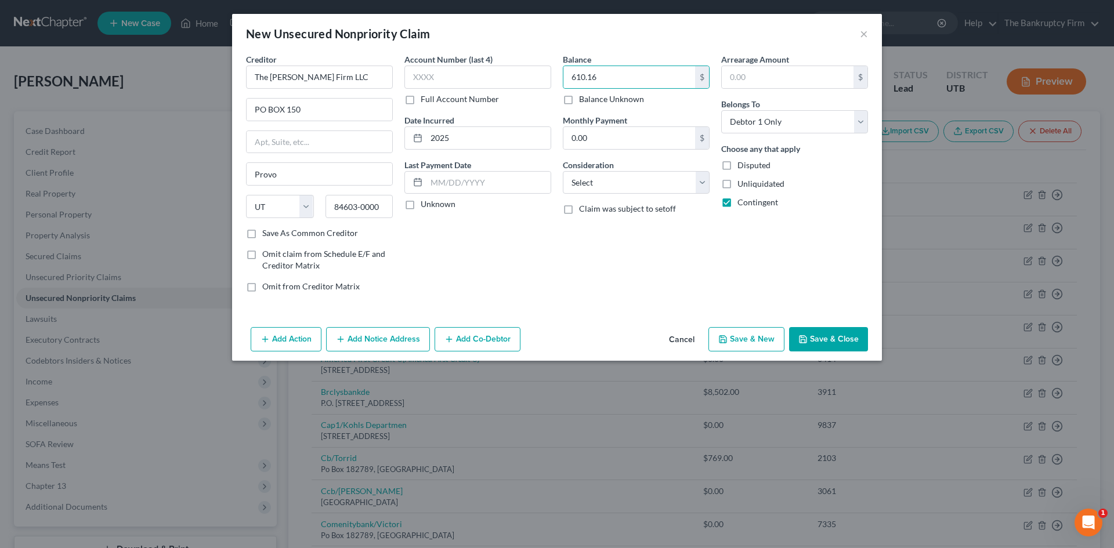
checkbox input "false"
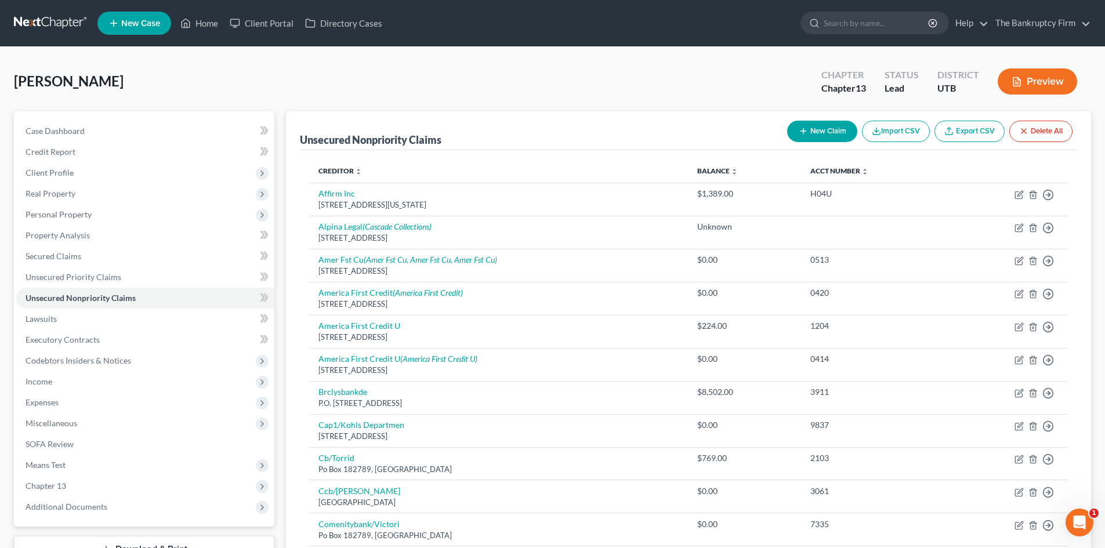
click at [805, 136] on button "New Claim" at bounding box center [822, 131] width 70 height 21
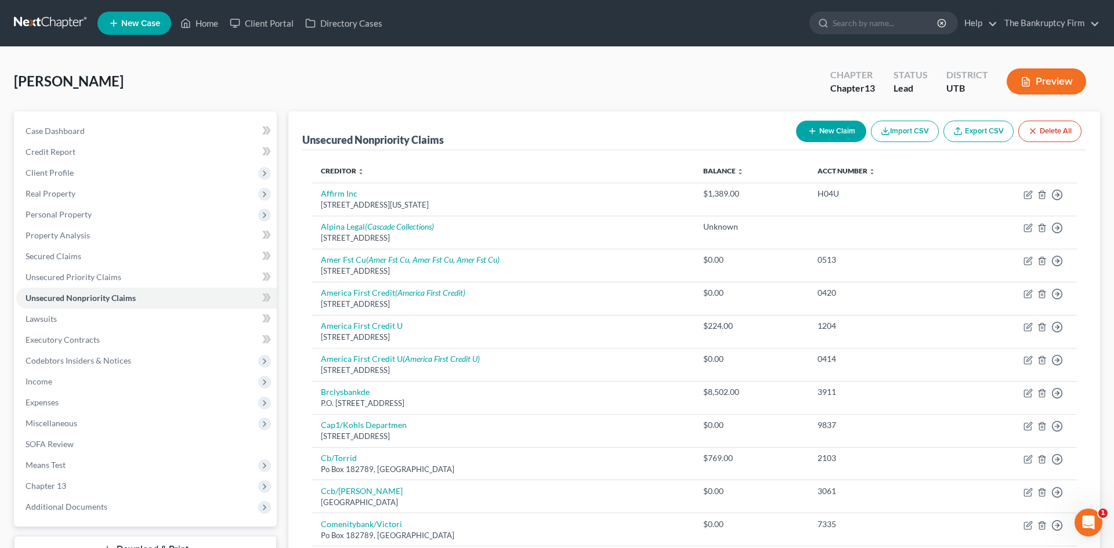
select select "0"
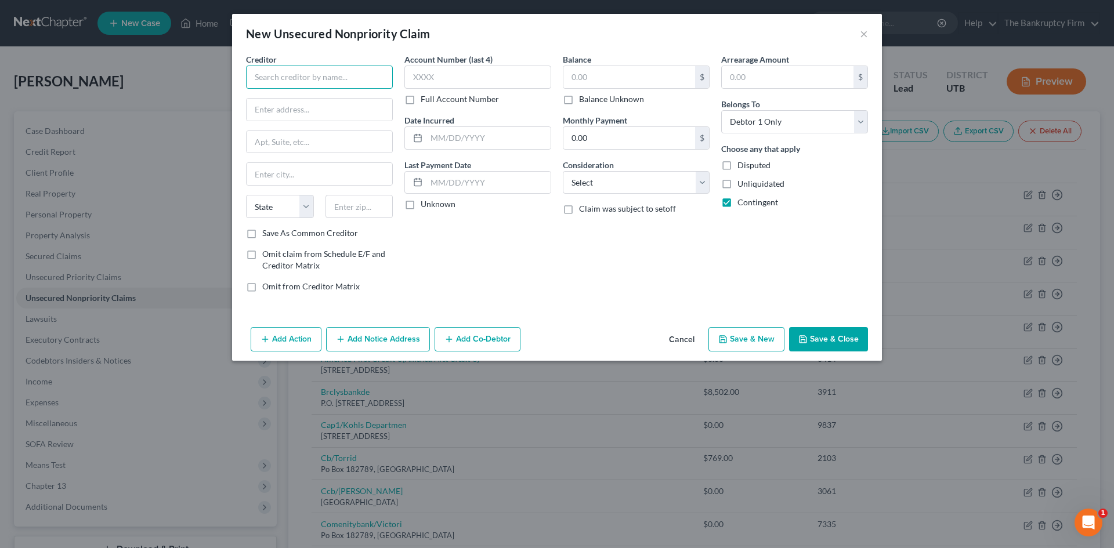
click at [344, 84] on input "text" at bounding box center [319, 77] width 147 height 23
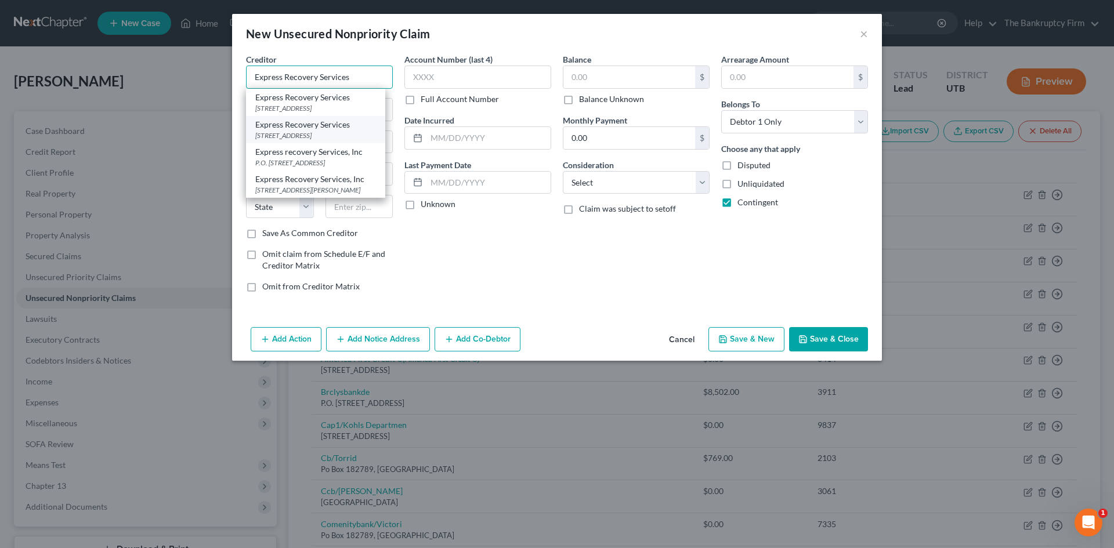
type input "Express Recovery Services"
drag, startPoint x: 351, startPoint y: 131, endPoint x: 348, endPoint y: 136, distance: 6.8
click at [350, 131] on div "[STREET_ADDRESS]" at bounding box center [315, 136] width 121 height 10
type input "PO Box 26415"
type input "[GEOGRAPHIC_DATA]"
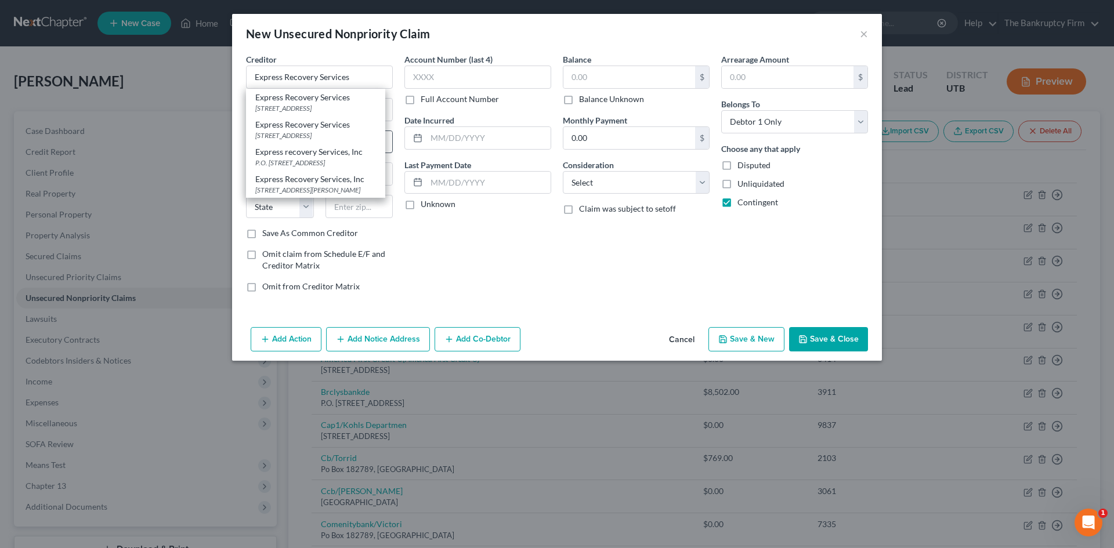
select select "46"
type input "84126-0415"
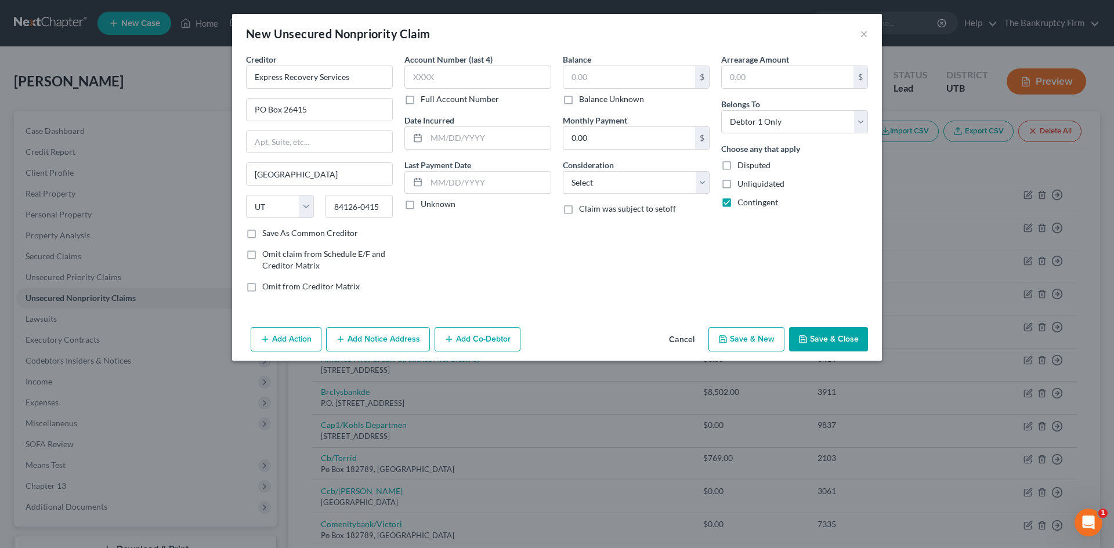
click at [262, 234] on label "Save As Common Creditor" at bounding box center [310, 233] width 96 height 12
click at [267, 234] on input "Save As Common Creditor" at bounding box center [271, 231] width 8 height 8
checkbox input "true"
click at [479, 143] on input "text" at bounding box center [489, 138] width 124 height 22
type input "2025"
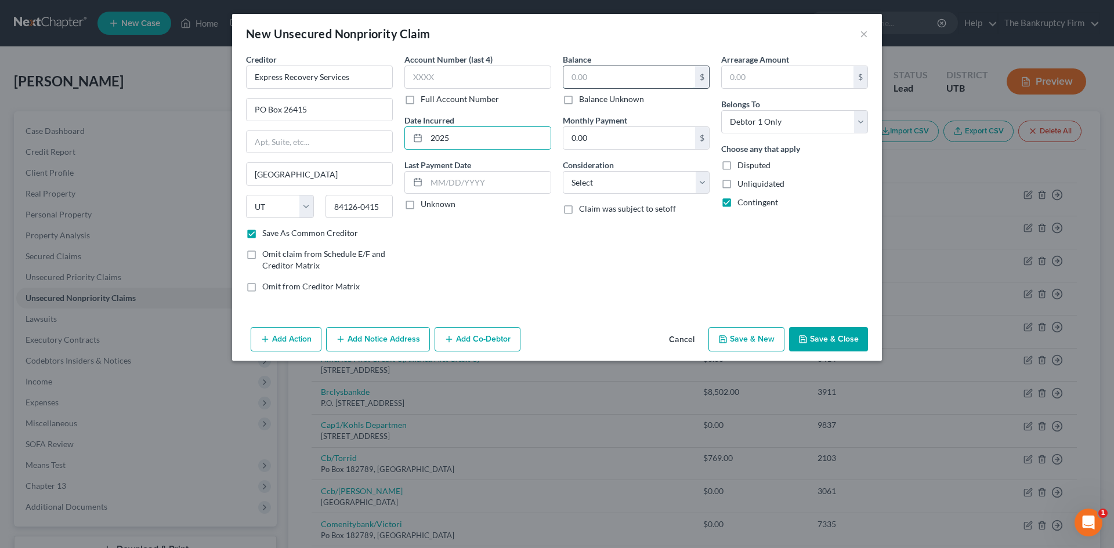
click at [631, 73] on input "text" at bounding box center [629, 77] width 132 height 22
type input "181.26"
click at [841, 345] on button "Save & Close" at bounding box center [828, 339] width 79 height 24
checkbox input "false"
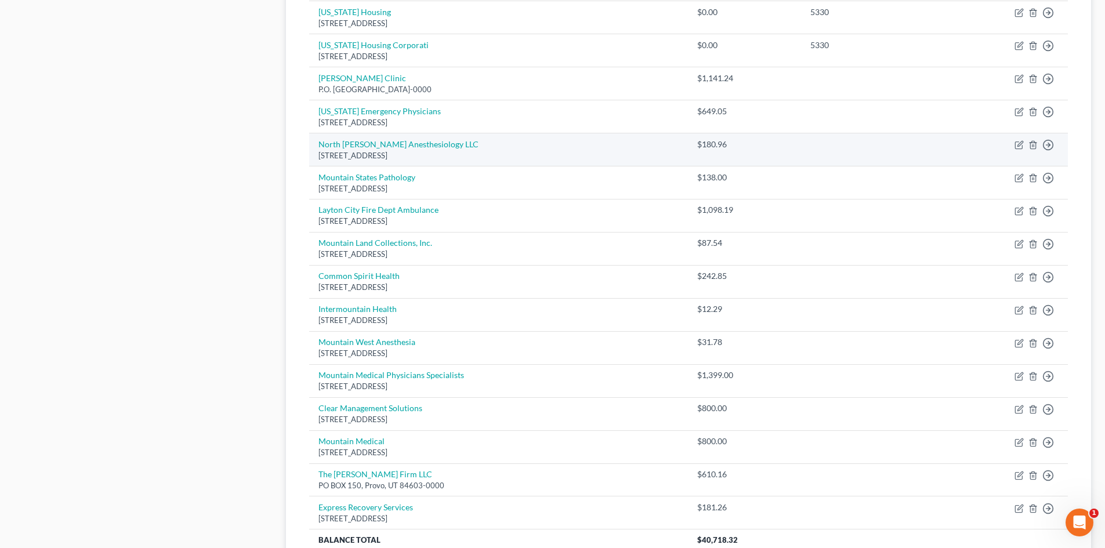
scroll to position [1148, 0]
